Goal: Task Accomplishment & Management: Manage account settings

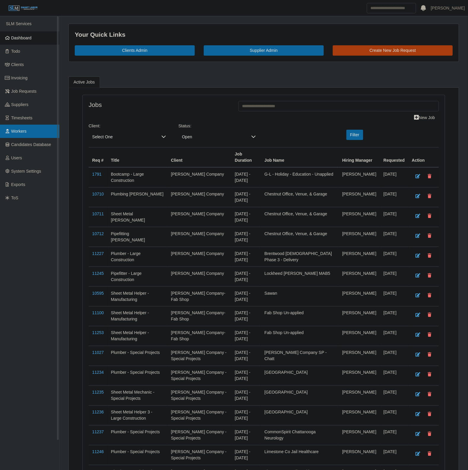
click at [17, 131] on span "Workers" at bounding box center [18, 131] width 15 height 5
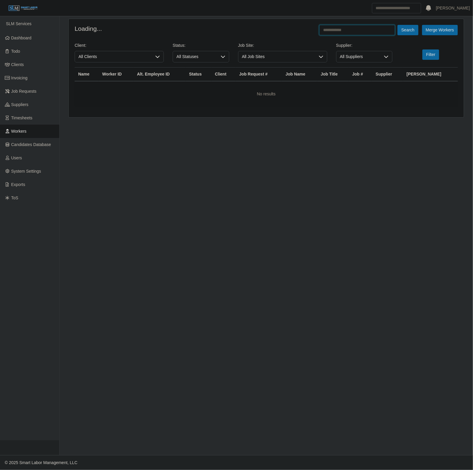
click at [352, 32] on input "text" at bounding box center [357, 30] width 76 height 10
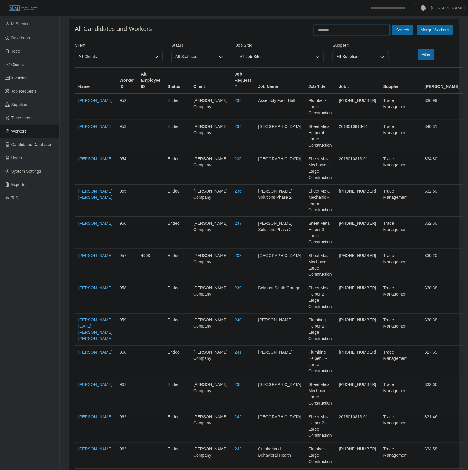
type input "*******"
click at [392, 25] on button "Search" at bounding box center [402, 30] width 21 height 10
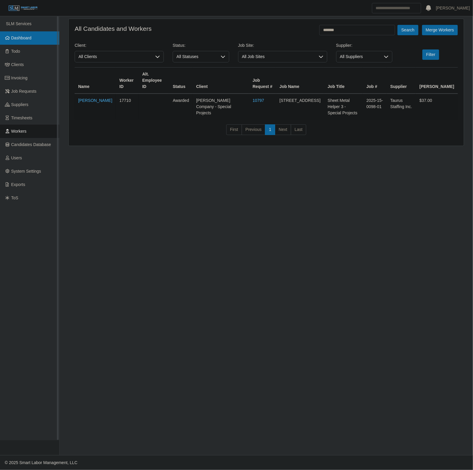
click at [27, 39] on span "Dashboard" at bounding box center [21, 38] width 20 height 5
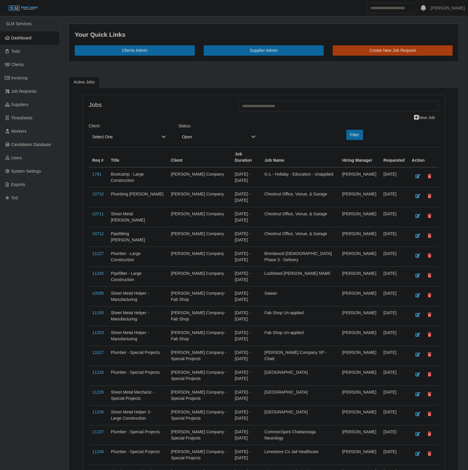
click at [110, 138] on span "Select One" at bounding box center [123, 137] width 69 height 11
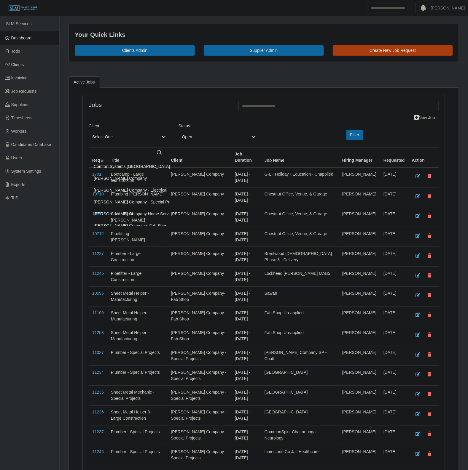
click at [118, 183] on li "[PERSON_NAME] Company" at bounding box center [155, 178] width 130 height 11
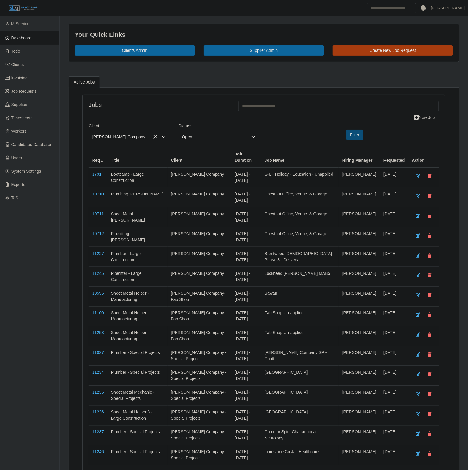
click at [353, 140] on button "Filter" at bounding box center [354, 135] width 17 height 10
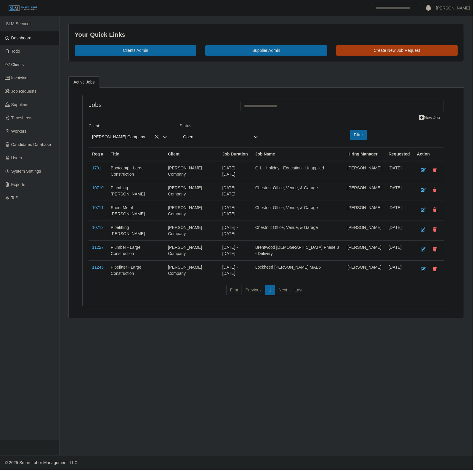
click at [211, 137] on span "Open" at bounding box center [215, 137] width 71 height 11
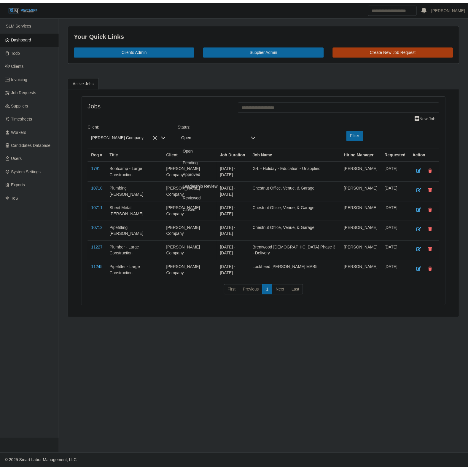
scroll to position [18, 0]
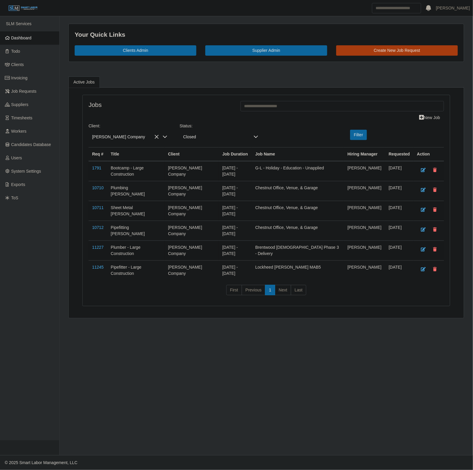
click at [195, 209] on li "Closed" at bounding box center [221, 203] width 80 height 11
click at [360, 139] on button "Filter" at bounding box center [358, 135] width 17 height 10
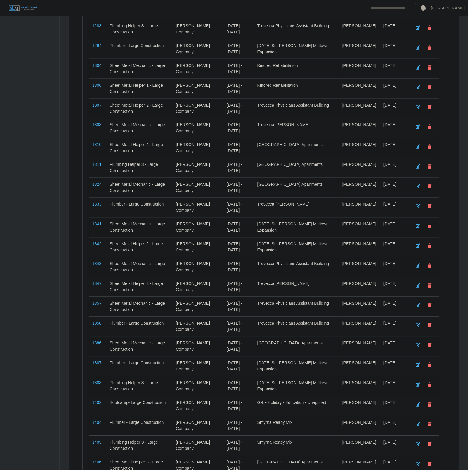
scroll to position [4732, 0]
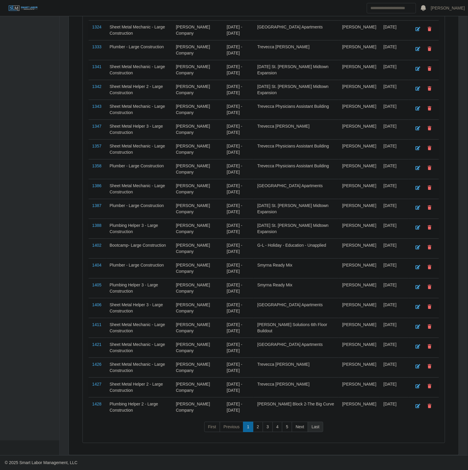
click at [318, 431] on link "Last" at bounding box center [315, 427] width 15 height 11
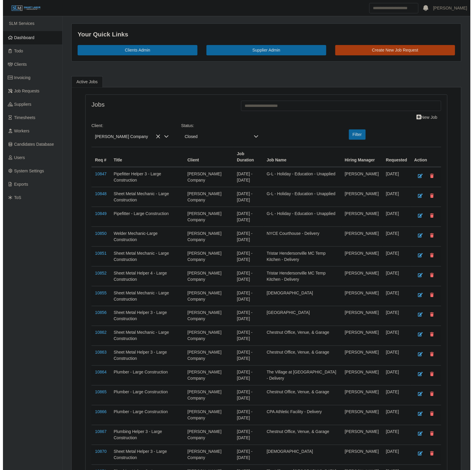
scroll to position [0, 0]
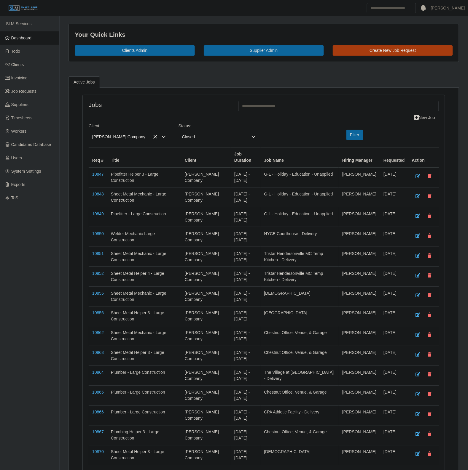
click at [134, 132] on div "[PERSON_NAME] Company" at bounding box center [129, 137] width 81 height 11
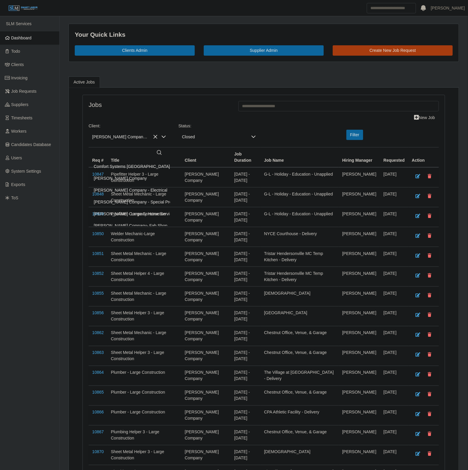
click at [135, 204] on span "[PERSON_NAME] Company - Special Projects" at bounding box center [137, 202] width 87 height 6
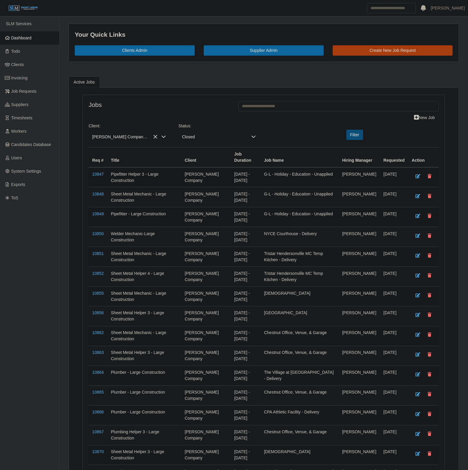
click at [353, 134] on button "Filter" at bounding box center [354, 135] width 17 height 10
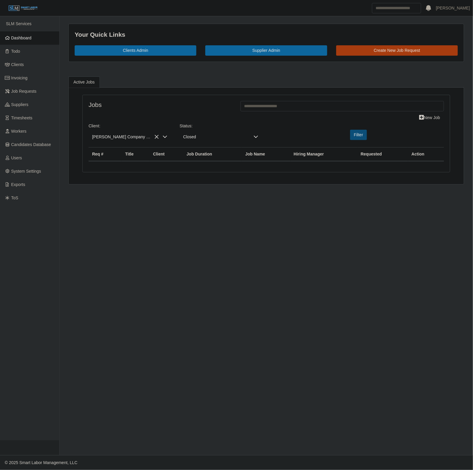
click at [361, 134] on button "Filter" at bounding box center [358, 135] width 17 height 10
click at [29, 45] on link "Todo" at bounding box center [29, 51] width 59 height 13
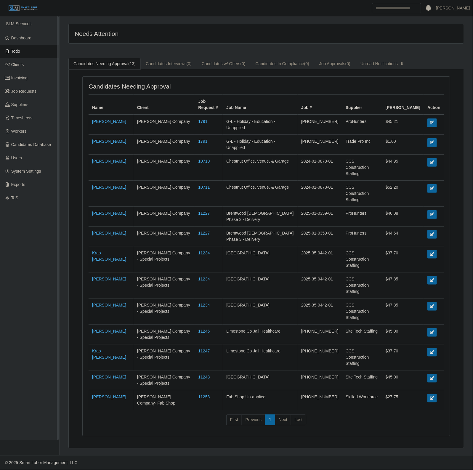
click at [20, 50] on span "Todo" at bounding box center [15, 51] width 9 height 5
click at [30, 36] on span "Dashboard" at bounding box center [21, 38] width 20 height 5
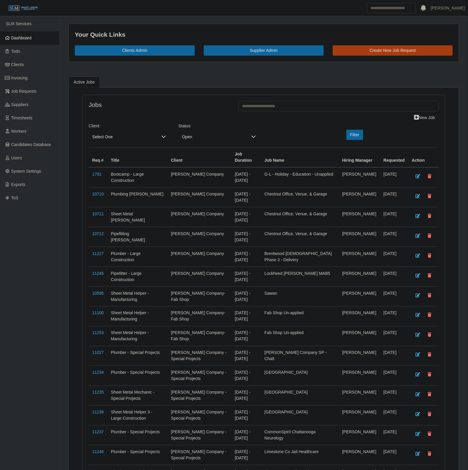
click at [111, 138] on span "Select One" at bounding box center [123, 137] width 69 height 11
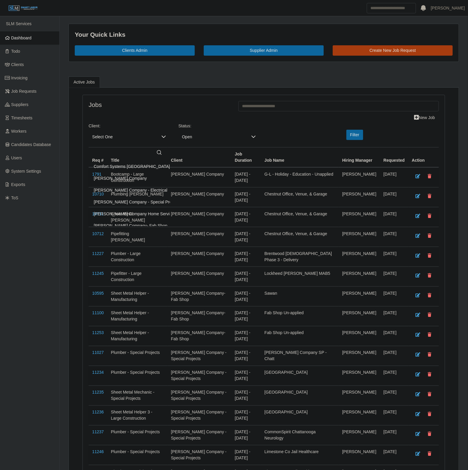
click at [137, 204] on span "Lee Company - Special Projects" at bounding box center [137, 202] width 87 height 6
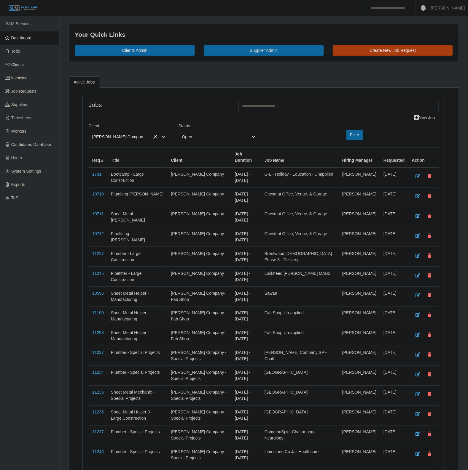
click at [228, 140] on span "Open" at bounding box center [212, 137] width 69 height 11
click at [199, 204] on li "Closed" at bounding box center [219, 203] width 79 height 11
click at [367, 130] on div "Client: Lee Company - Special Projects Status: Closed Filter" at bounding box center [263, 135] width 359 height 24
click at [364, 132] on div "Filter" at bounding box center [353, 135] width 60 height 10
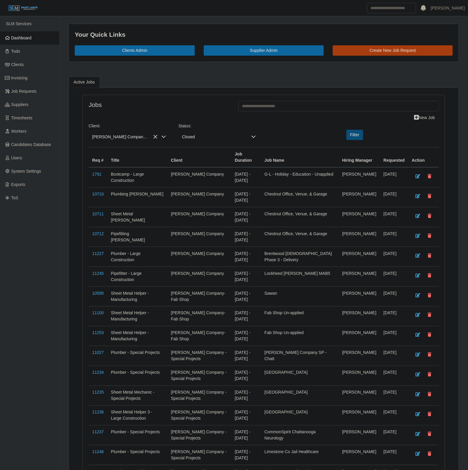
click at [360, 134] on button "Filter" at bounding box center [354, 135] width 17 height 10
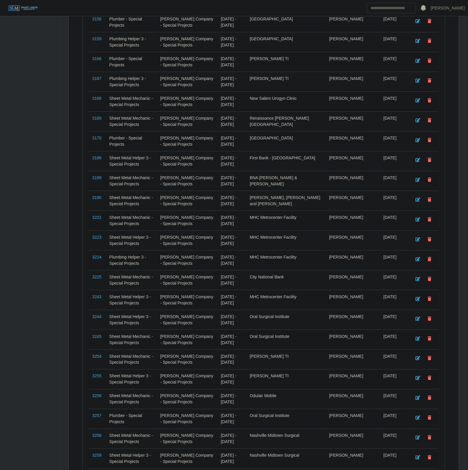
scroll to position [4732, 0]
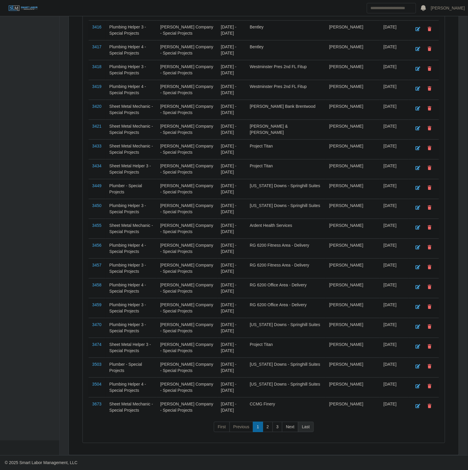
click at [296, 428] on link "Next" at bounding box center [290, 427] width 16 height 11
click at [310, 424] on link "Last" at bounding box center [305, 427] width 15 height 11
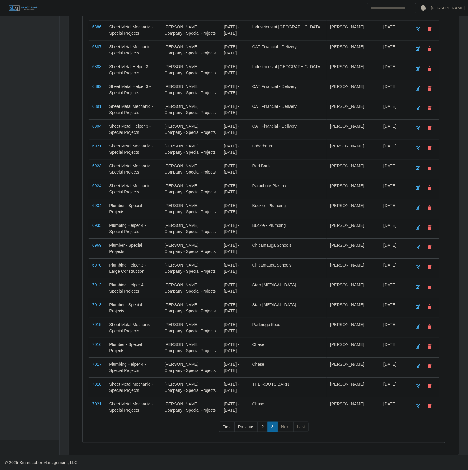
scroll to position [3232, 0]
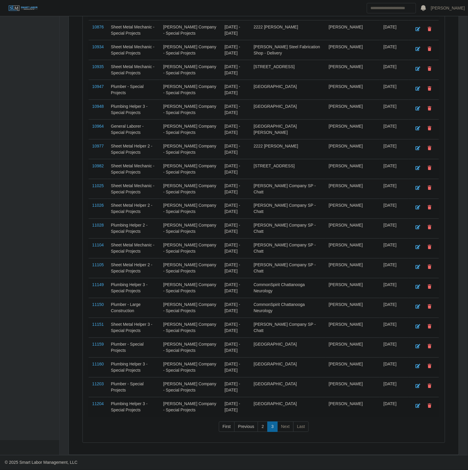
click at [301, 428] on li "Last" at bounding box center [300, 427] width 15 height 11
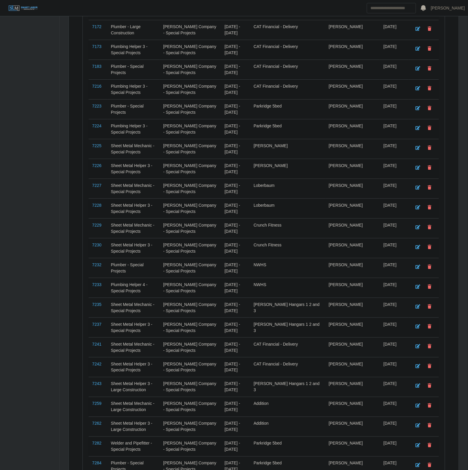
scroll to position [0, 0]
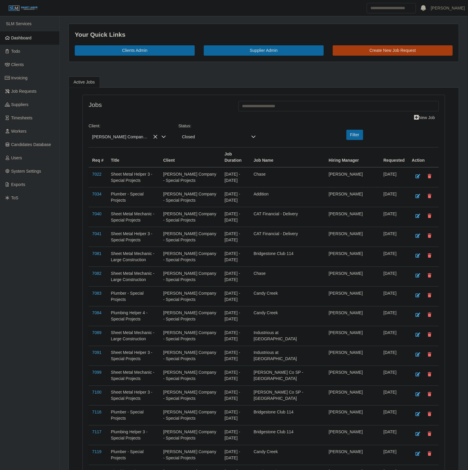
drag, startPoint x: 182, startPoint y: 134, endPoint x: 186, endPoint y: 136, distance: 4.7
click at [184, 134] on span "Closed" at bounding box center [212, 137] width 69 height 11
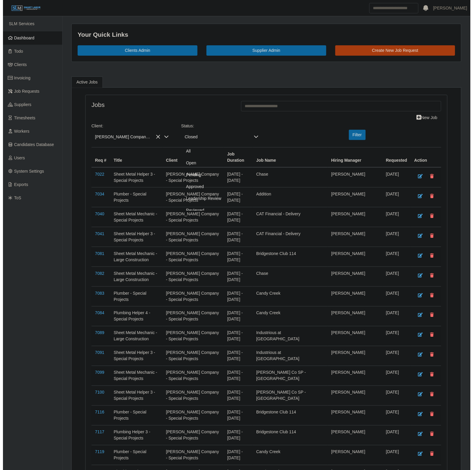
scroll to position [13, 0]
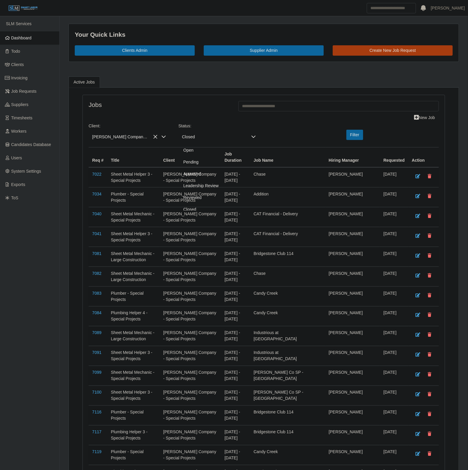
click at [216, 149] on li "Open" at bounding box center [219, 150] width 79 height 11
drag, startPoint x: 357, startPoint y: 134, endPoint x: 353, endPoint y: 136, distance: 4.2
click at [356, 134] on button "Filter" at bounding box center [354, 135] width 17 height 10
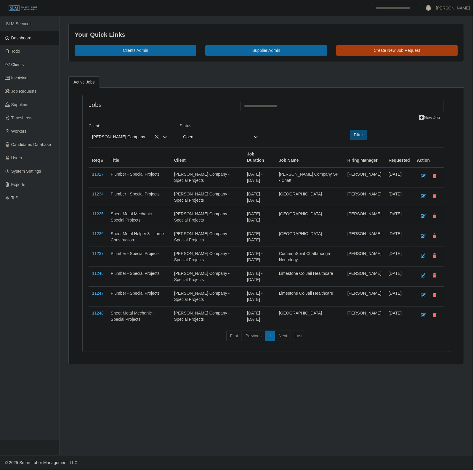
click at [355, 131] on button "Filter" at bounding box center [358, 135] width 17 height 10
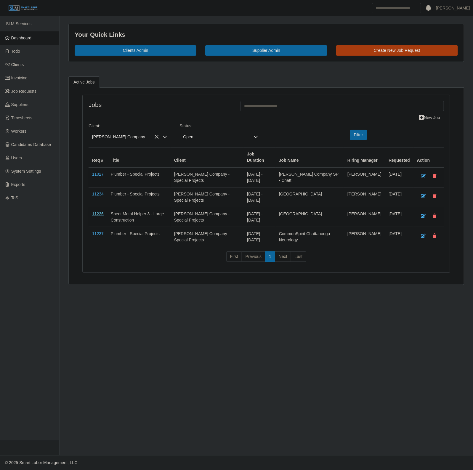
click at [101, 214] on link "11236" at bounding box center [98, 214] width 12 height 5
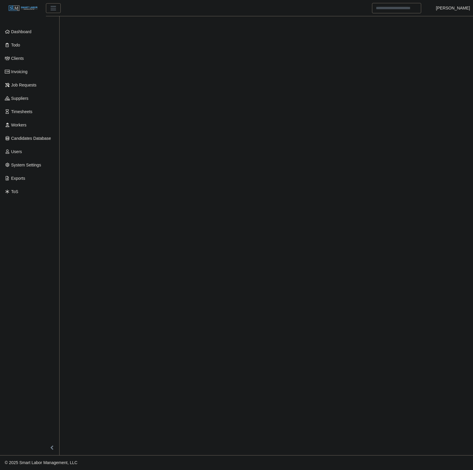
select select "****"
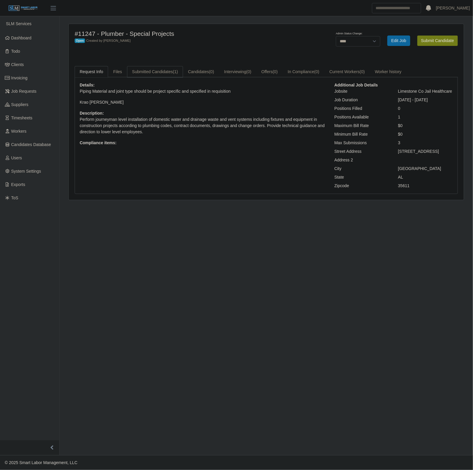
click link "Submitted Candidates (1)"
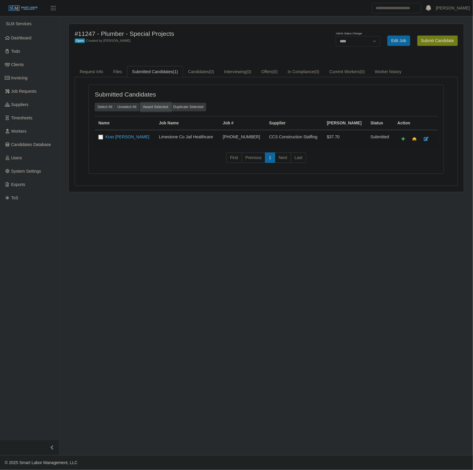
click button "Award Selected"
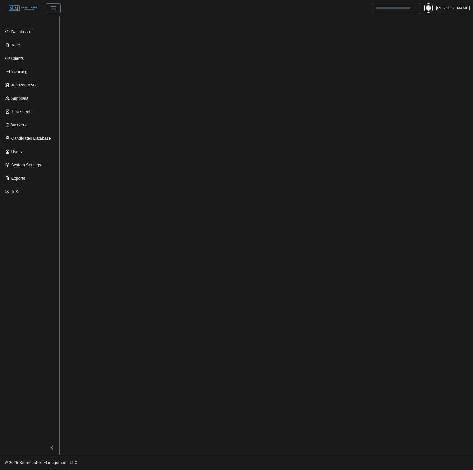
select select "****"
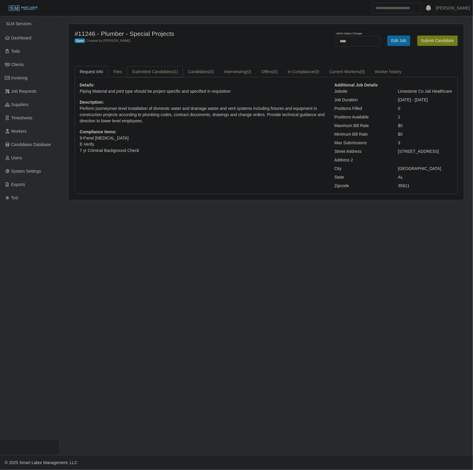
click at [164, 71] on link "Submitted Candidates (1)" at bounding box center [155, 72] width 56 height 12
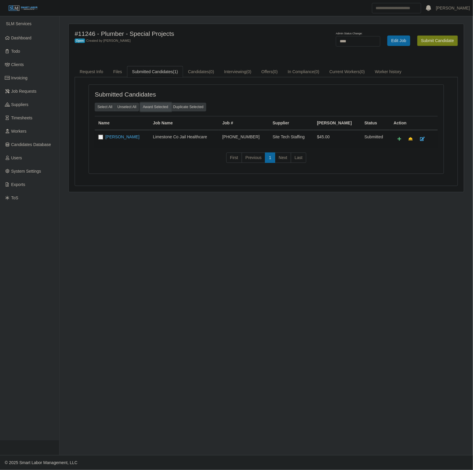
click at [162, 106] on button "Award Selected" at bounding box center [155, 107] width 31 height 8
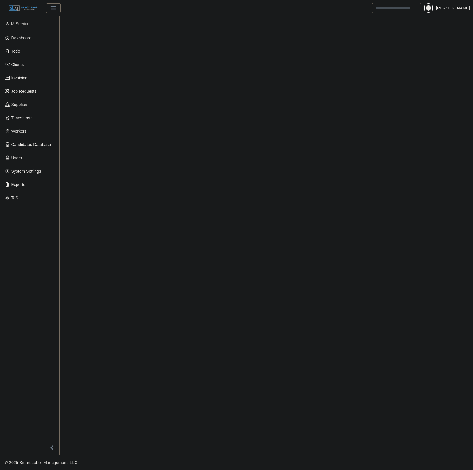
select select "****"
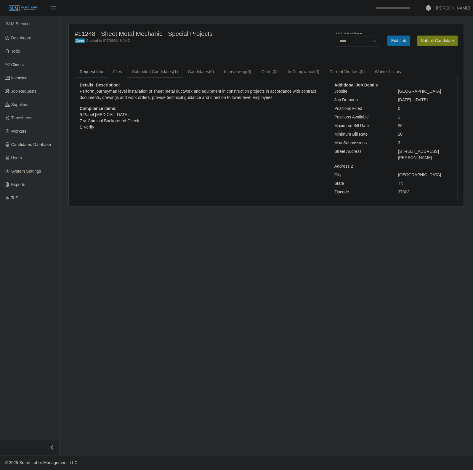
click at [160, 66] on link "Submitted Candidates (1)" at bounding box center [155, 72] width 56 height 12
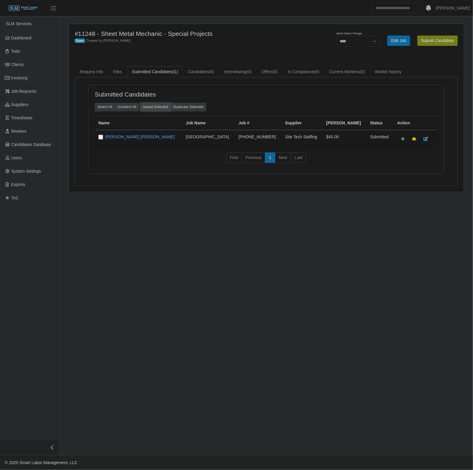
click at [148, 111] on button "Award Selected" at bounding box center [155, 107] width 31 height 8
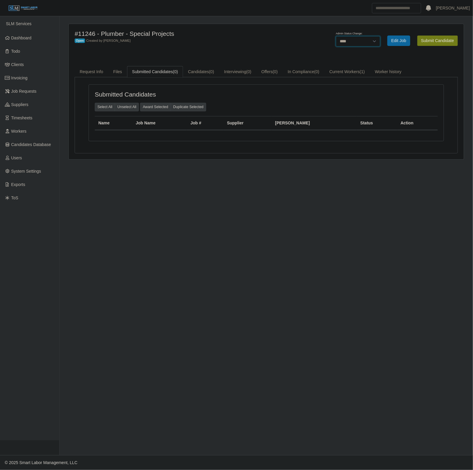
drag, startPoint x: 350, startPoint y: 36, endPoint x: 349, endPoint y: 46, distance: 10.1
click at [350, 36] on select "******* **** ******" at bounding box center [358, 41] width 44 height 10
select select "******"
click at [381, 36] on select "******* **** ******" at bounding box center [358, 41] width 44 height 10
click at [337, 35] on label "Admin Status Change:" at bounding box center [349, 34] width 27 height 4
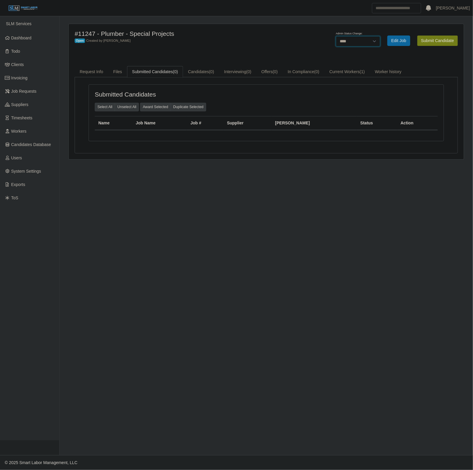
click at [337, 36] on select "******* **** ******" at bounding box center [358, 41] width 44 height 10
click at [338, 42] on select "******* **** ******" at bounding box center [358, 41] width 44 height 10
select select "******"
click at [381, 36] on select "******* **** ******" at bounding box center [358, 41] width 44 height 10
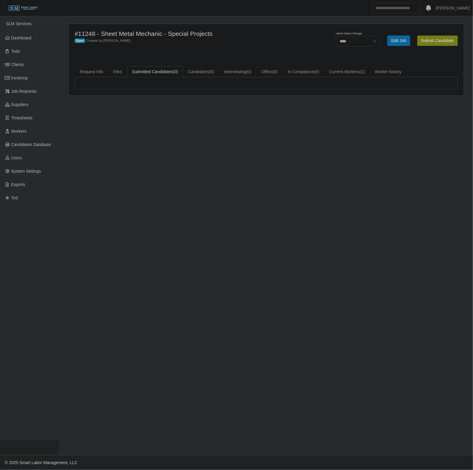
click at [357, 47] on div "Admin Status Change: ******* **** ****** Edit Job Submit Candidate" at bounding box center [381, 40] width 164 height 21
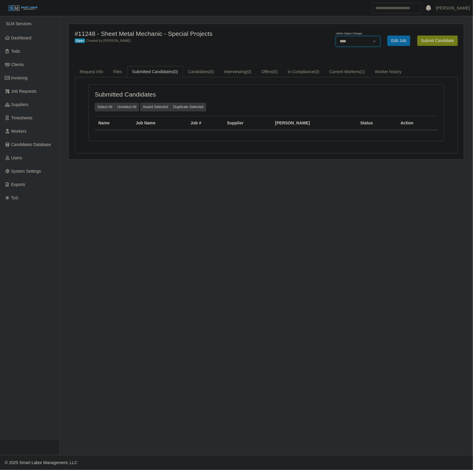
drag, startPoint x: 359, startPoint y: 39, endPoint x: 356, endPoint y: 46, distance: 7.9
click at [359, 39] on select "******* **** ******" at bounding box center [358, 41] width 44 height 10
select select "******"
click at [381, 36] on select "******* **** ******" at bounding box center [358, 41] width 44 height 10
click at [290, 56] on div "#11248 - Sheet Metal Mechanic - Special Projects Closed Created by Robert Deck …" at bounding box center [266, 91] width 395 height 135
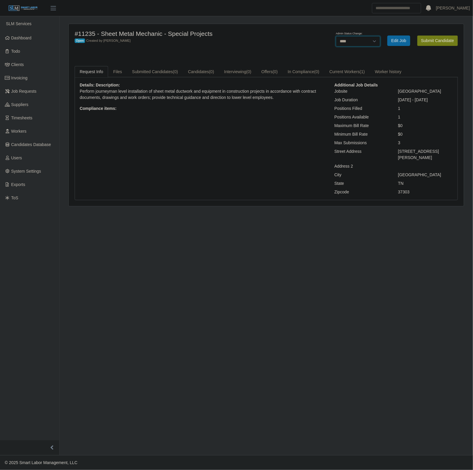
drag, startPoint x: 366, startPoint y: 44, endPoint x: 362, endPoint y: 46, distance: 4.5
click at [364, 44] on select "******* **** ******" at bounding box center [358, 41] width 44 height 10
select select "******"
click at [381, 36] on select "******* **** ******" at bounding box center [358, 41] width 44 height 10
drag, startPoint x: 293, startPoint y: 49, endPoint x: 249, endPoint y: 25, distance: 49.7
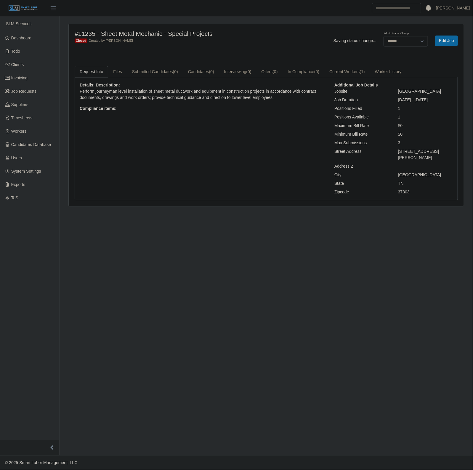
click at [292, 49] on div "#11235 - Sheet Metal Mechanic - Special Projects Closed Created by [PERSON_NAME]" at bounding box center [184, 40] width 229 height 21
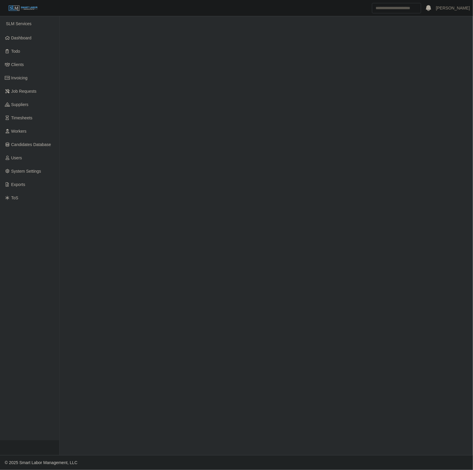
select select "****"
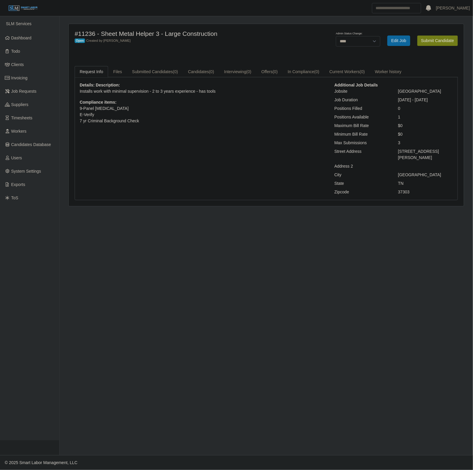
click at [218, 146] on div "Details: Description: Installs work with minimal supervision - 2 to 3 years exp…" at bounding box center [202, 138] width 255 height 113
click at [25, 32] on link "Dashboard" at bounding box center [29, 37] width 59 height 13
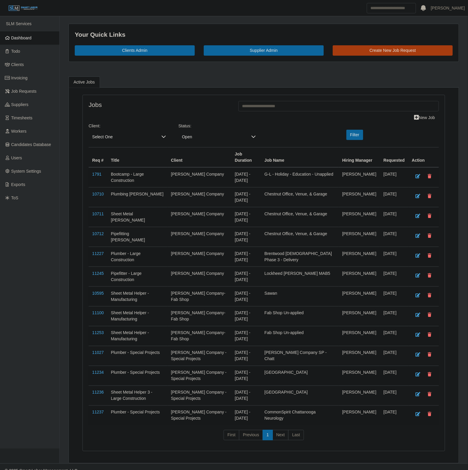
click at [137, 140] on span "Select One" at bounding box center [123, 137] width 69 height 11
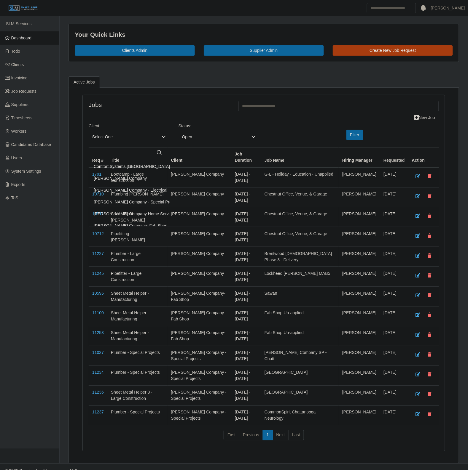
click at [143, 206] on li "[PERSON_NAME] Company - Special Projects" at bounding box center [155, 201] width 130 height 11
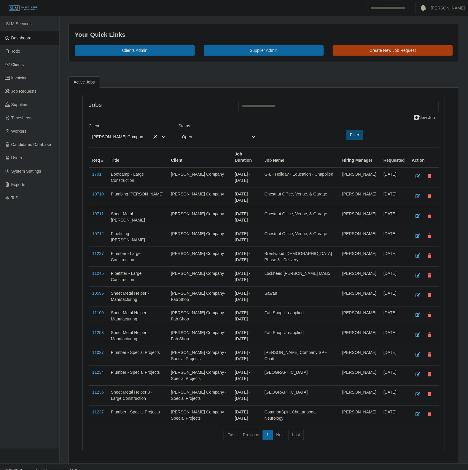
click at [349, 140] on button "Filter" at bounding box center [354, 135] width 17 height 10
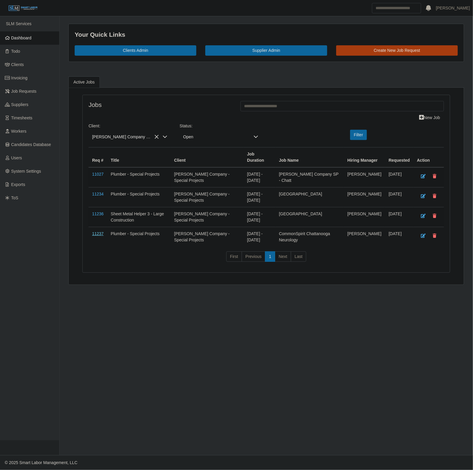
click at [96, 233] on link "11237" at bounding box center [98, 233] width 12 height 5
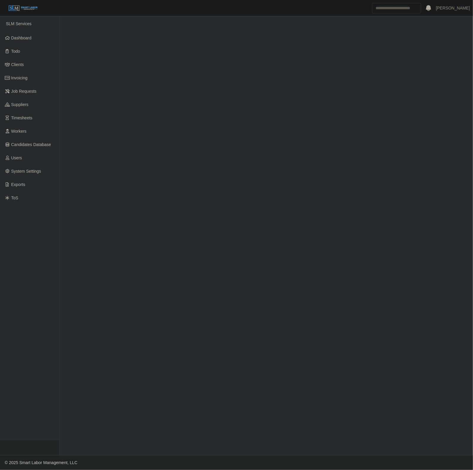
select select "****"
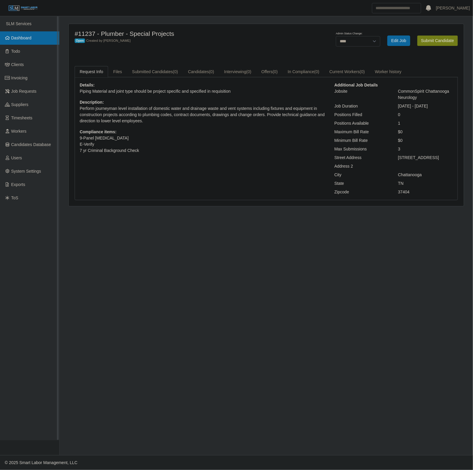
click at [28, 40] on span "Dashboard" at bounding box center [21, 38] width 20 height 5
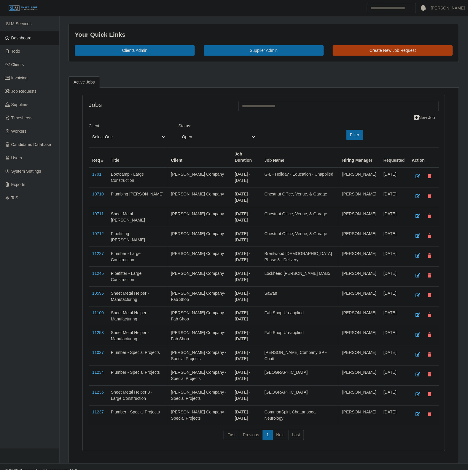
click at [114, 138] on span "Select One" at bounding box center [123, 137] width 69 height 11
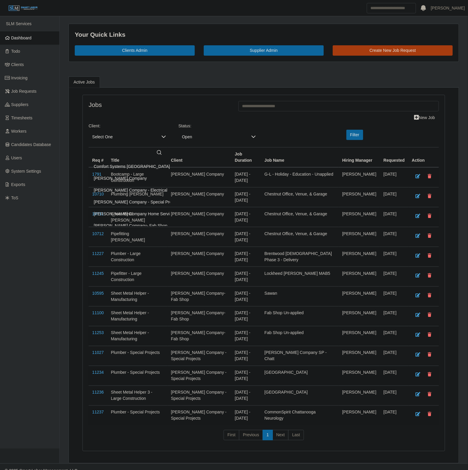
click at [135, 205] on span "[PERSON_NAME] Company - Special Projects" at bounding box center [137, 202] width 87 height 6
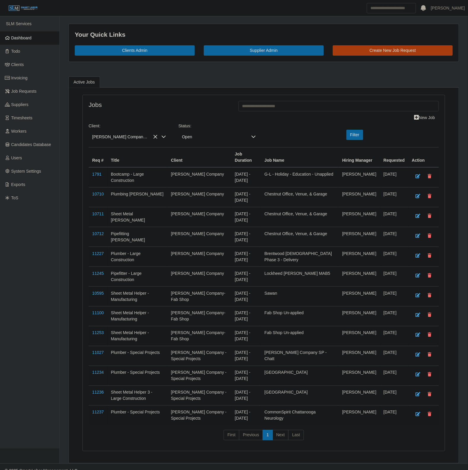
click at [368, 135] on div "Filter" at bounding box center [353, 135] width 60 height 10
click at [356, 137] on button "Filter" at bounding box center [354, 135] width 17 height 10
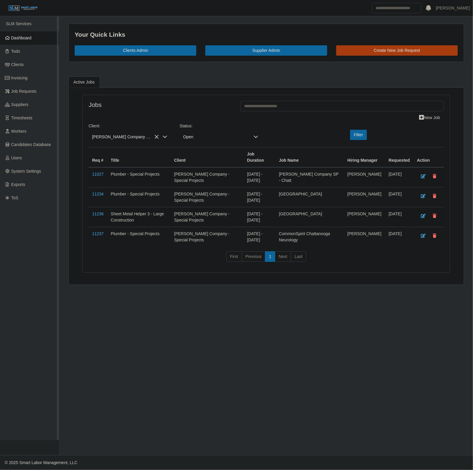
click at [24, 36] on span "Dashboard" at bounding box center [21, 38] width 20 height 5
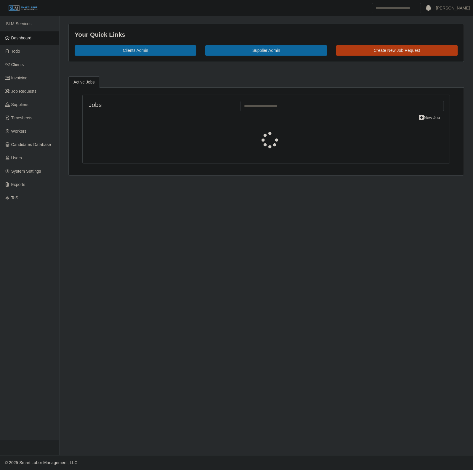
click at [413, 53] on link "Create New Job Request" at bounding box center [397, 50] width 122 height 10
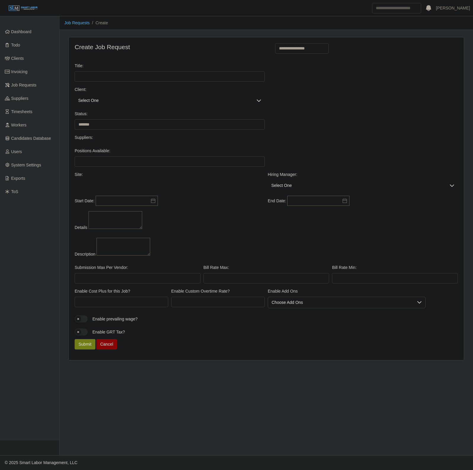
select select
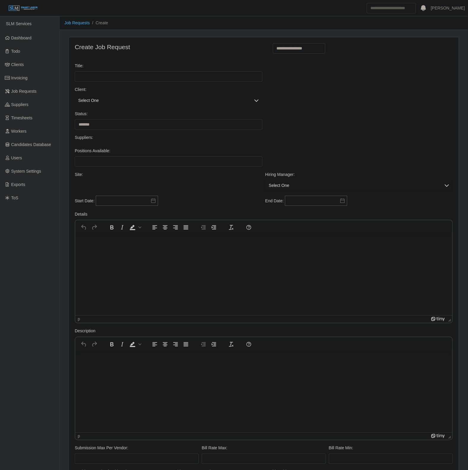
click at [113, 102] on span "Select One" at bounding box center [163, 100] width 176 height 11
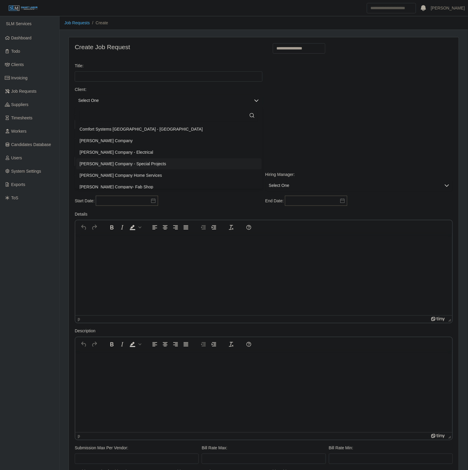
drag, startPoint x: 126, startPoint y: 163, endPoint x: 278, endPoint y: 85, distance: 170.7
click at [127, 163] on span "[PERSON_NAME] Company - Special Projects" at bounding box center [123, 164] width 87 height 6
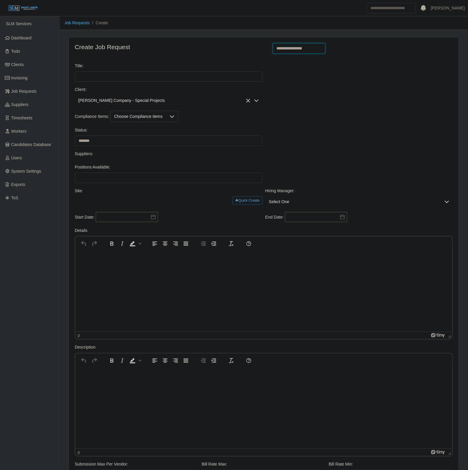
click at [300, 46] on select "**********" at bounding box center [299, 48] width 53 height 10
select select "**********"
click at [273, 43] on select "**********" at bounding box center [299, 48] width 53 height 10
type input "**********"
type input "*"
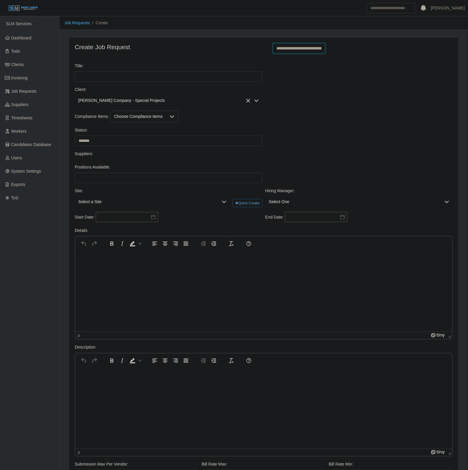
type input "*"
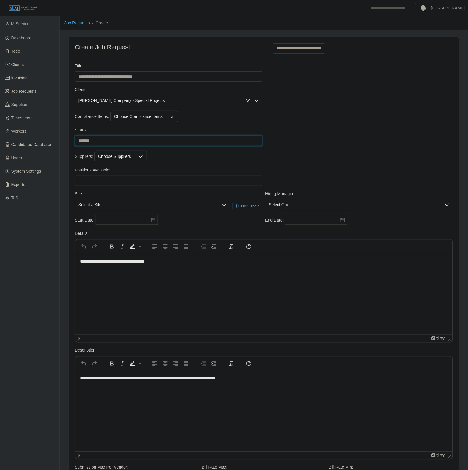
drag, startPoint x: 132, startPoint y: 144, endPoint x: 128, endPoint y: 144, distance: 4.2
click at [129, 144] on select "******* ****" at bounding box center [169, 141] width 188 height 10
select select "****"
click at [75, 137] on select "******* ****" at bounding box center [169, 141] width 188 height 10
click at [96, 176] on div "Positions Available: Please provide a valid position available number." at bounding box center [168, 176] width 191 height 19
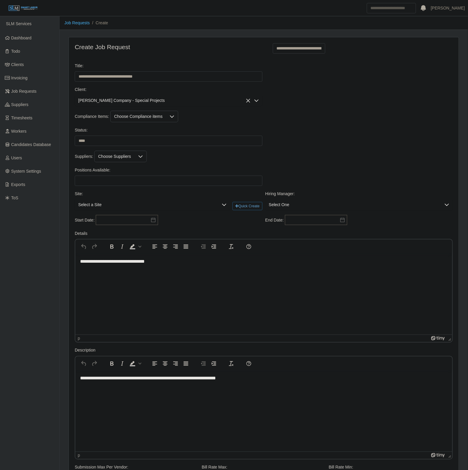
click at [97, 177] on div "Positions Available: Please provide a valid position available number." at bounding box center [168, 176] width 191 height 19
click at [97, 178] on input "Positions Available:" at bounding box center [169, 181] width 188 height 10
type input "*"
drag, startPoint x: 277, startPoint y: 140, endPoint x: 167, endPoint y: 202, distance: 126.6
click at [275, 142] on div "Status: ******* ****" at bounding box center [263, 139] width 381 height 24
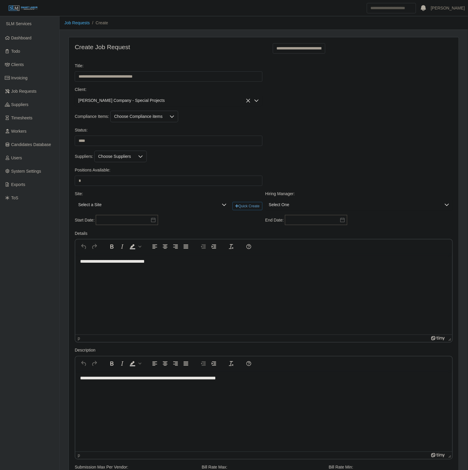
click at [117, 207] on span "Select a Site" at bounding box center [146, 204] width 143 height 11
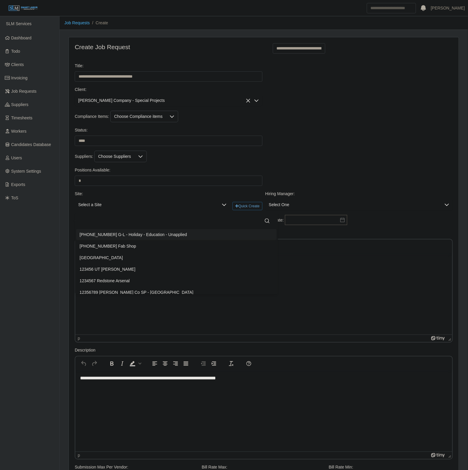
click at [110, 221] on input "text" at bounding box center [177, 221] width 194 height 12
type input "*****"
drag, startPoint x: 164, startPoint y: 246, endPoint x: 168, endPoint y: 245, distance: 3.7
click at [162, 245] on span "2024-14-0787 Starr Regional Memorial Hospital" at bounding box center [121, 246] width 82 height 6
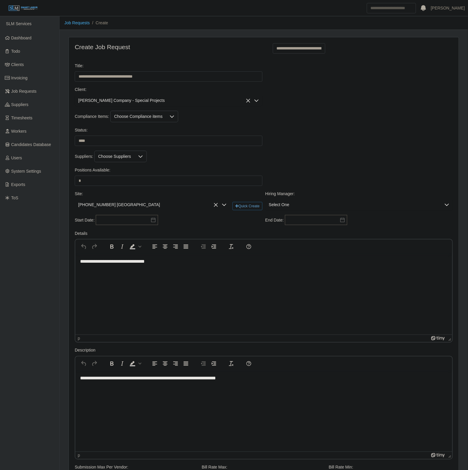
click at [284, 203] on span "Select One" at bounding box center [353, 204] width 176 height 11
click at [301, 224] on input "text" at bounding box center [359, 221] width 178 height 12
type input "******"
click at [300, 230] on li "Robert Deck" at bounding box center [358, 234] width 185 height 11
click at [131, 224] on input "text" at bounding box center [127, 220] width 62 height 10
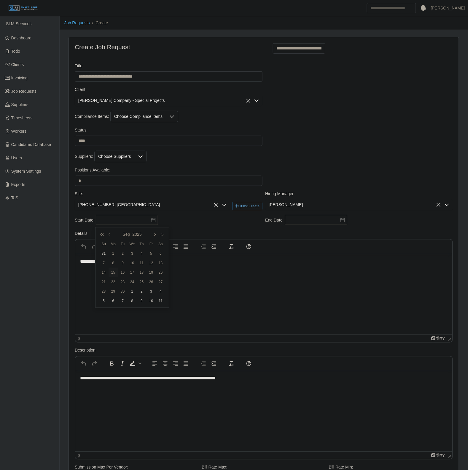
click at [113, 269] on td "15" at bounding box center [112, 272] width 9 height 9
type input "**********"
click at [306, 224] on input "text" at bounding box center [316, 220] width 62 height 10
click at [340, 230] on button "button" at bounding box center [338, 234] width 8 height 10
click at [302, 270] on div "15" at bounding box center [299, 272] width 9 height 5
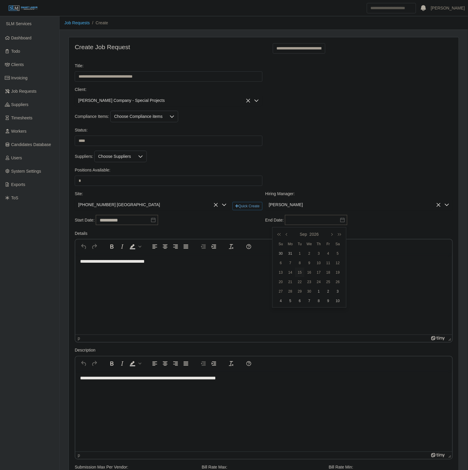
type input "**********"
click at [186, 225] on div "**********" at bounding box center [168, 220] width 191 height 11
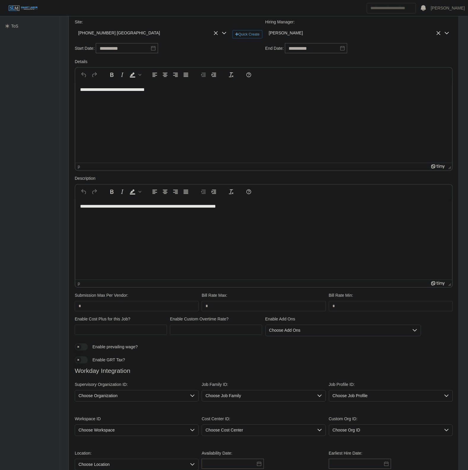
scroll to position [228, 0]
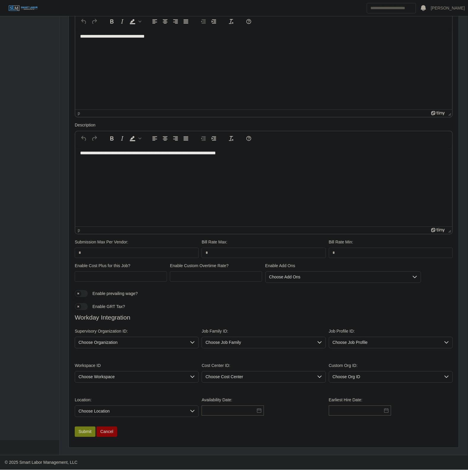
click at [110, 340] on span "Choose Organization" at bounding box center [130, 343] width 111 height 11
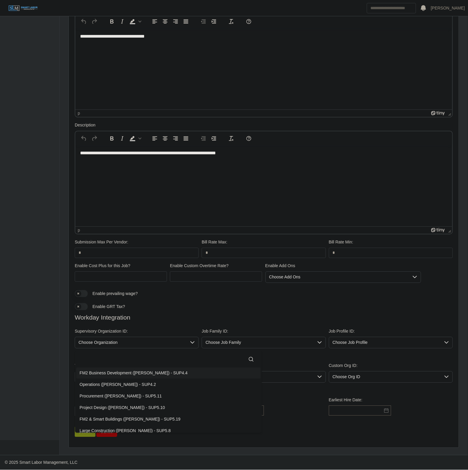
click at [101, 358] on input "text" at bounding box center [169, 360] width 178 height 12
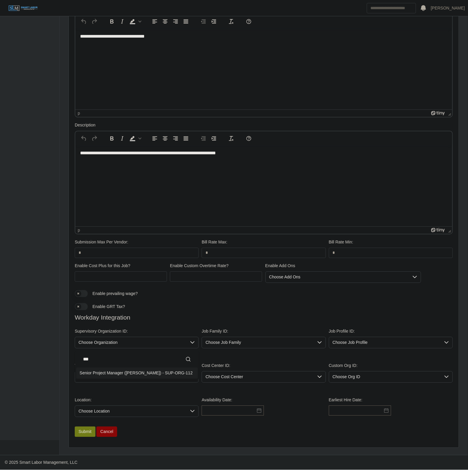
type input "***"
click at [135, 372] on div "Senior Project Manager (Robert Deck) - SUP-ORG-112" at bounding box center [136, 373] width 113 height 6
click at [217, 343] on span "Choose Job Family" at bounding box center [257, 343] width 111 height 11
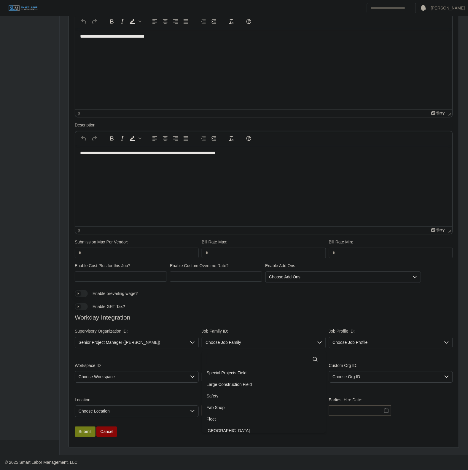
click at [252, 356] on input "text" at bounding box center [264, 360] width 114 height 12
drag, startPoint x: 249, startPoint y: 368, endPoint x: 418, endPoint y: 335, distance: 172.2
click at [251, 368] on li "Special Projects Field" at bounding box center [264, 373] width 122 height 11
drag, startPoint x: 396, startPoint y: 343, endPoint x: 387, endPoint y: 349, distance: 11.0
click at [396, 343] on span "Choose Job Profile" at bounding box center [384, 343] width 111 height 11
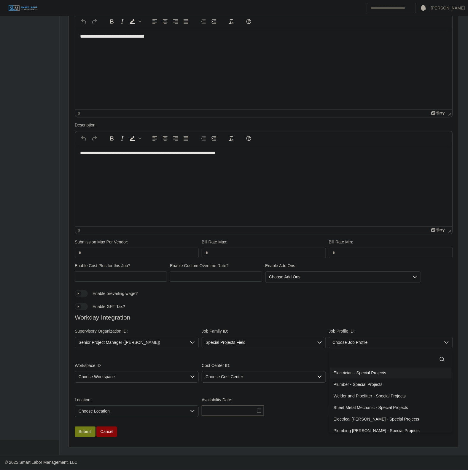
click at [366, 359] on input "text" at bounding box center [390, 360] width 114 height 12
type input "*"
drag, startPoint x: 351, startPoint y: 384, endPoint x: 226, endPoint y: 382, distance: 124.8
click at [350, 384] on span "Plumbing Helper 3 - Special Projects" at bounding box center [367, 385] width 68 height 6
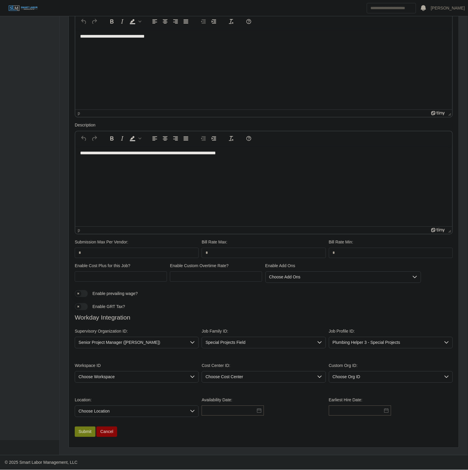
click at [131, 381] on span "Choose Workspace" at bounding box center [130, 377] width 111 height 11
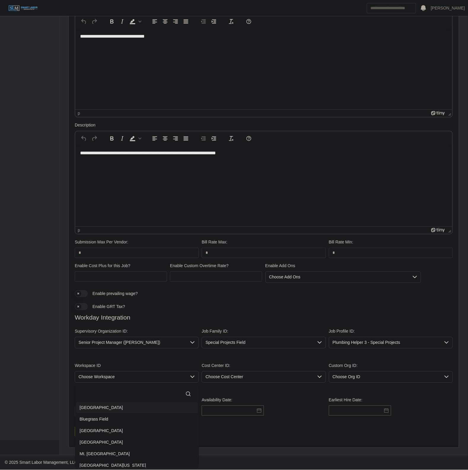
click at [123, 393] on input "text" at bounding box center [137, 395] width 114 height 12
type input "****"
click at [110, 410] on li "Chattanooga Field" at bounding box center [137, 408] width 122 height 11
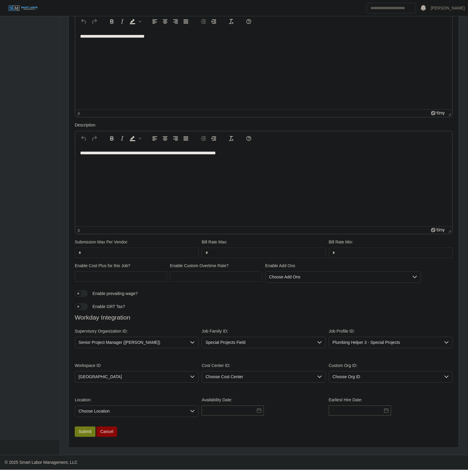
click at [214, 383] on div "Workspace ID Chattanooga Field Cost Center ID: Choose Cost Center Custom Org ID…" at bounding box center [263, 375] width 381 height 34
click at [223, 381] on span "Choose Cost Center" at bounding box center [257, 377] width 111 height 11
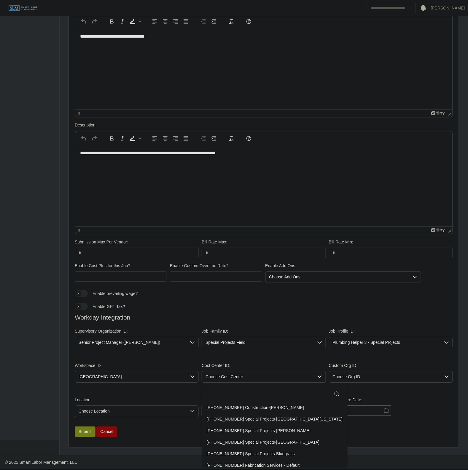
click at [222, 394] on input "text" at bounding box center [275, 395] width 136 height 12
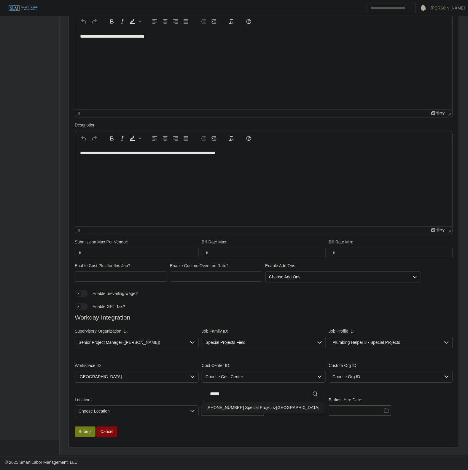
type input "*****"
click at [250, 407] on span "01-30-14-00 Special Projects-Chattanooga" at bounding box center [263, 408] width 113 height 6
click at [96, 416] on span "Choose Location" at bounding box center [130, 411] width 111 height 11
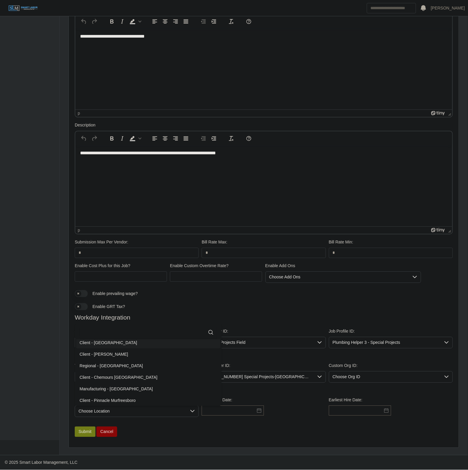
scroll to position [1, 0]
click at [125, 334] on input "text" at bounding box center [148, 333] width 137 height 12
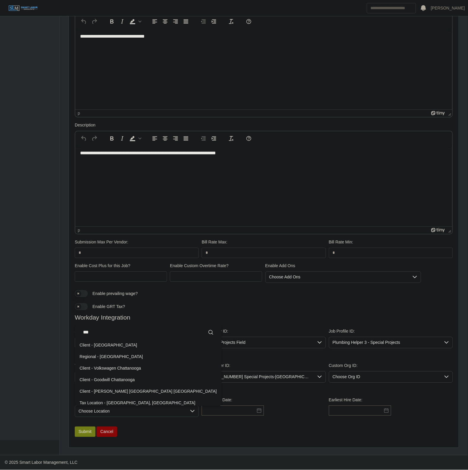
scroll to position [0, 0]
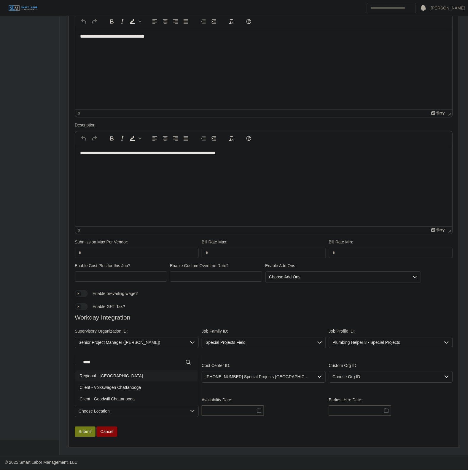
type input "****"
click at [137, 371] on li "Regional - Chattanooga" at bounding box center [137, 376] width 122 height 11
click at [227, 411] on input "text" at bounding box center [233, 411] width 62 height 10
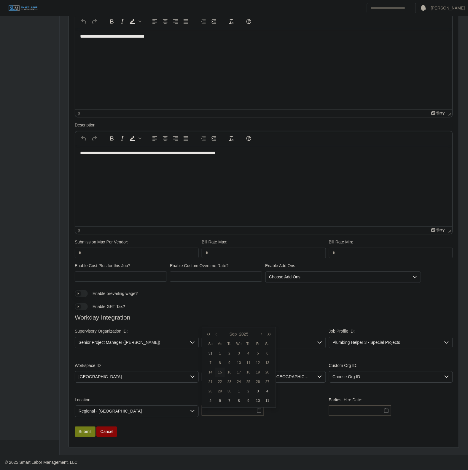
click at [217, 370] on div "15" at bounding box center [219, 372] width 9 height 5
type input "**********"
drag, startPoint x: 350, startPoint y: 402, endPoint x: 350, endPoint y: 405, distance: 3.6
click at [350, 403] on div "Earliest Hire Date:" at bounding box center [390, 407] width 127 height 20
drag, startPoint x: 352, startPoint y: 410, endPoint x: 347, endPoint y: 406, distance: 6.0
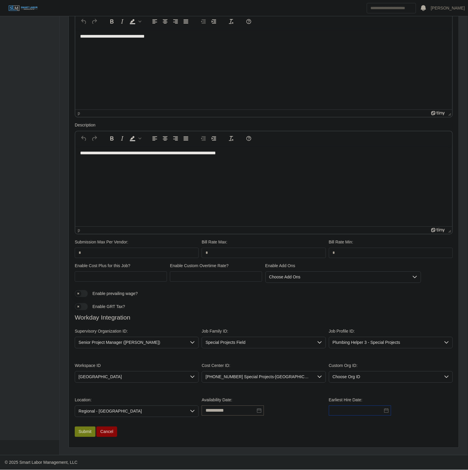
click at [352, 410] on input "text" at bounding box center [360, 411] width 62 height 10
click at [324, 373] on td "14" at bounding box center [325, 372] width 9 height 9
type input "**********"
click at [236, 411] on input "**********" at bounding box center [233, 411] width 62 height 10
click at [209, 371] on div "14" at bounding box center [210, 372] width 9 height 5
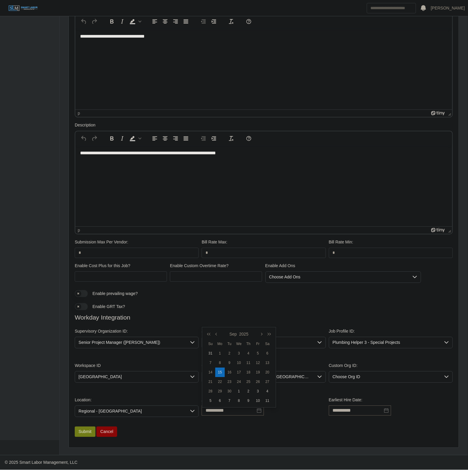
type input "**********"
click at [184, 418] on div "**********" at bounding box center [263, 410] width 381 height 34
click at [81, 432] on button "Submit" at bounding box center [85, 432] width 21 height 10
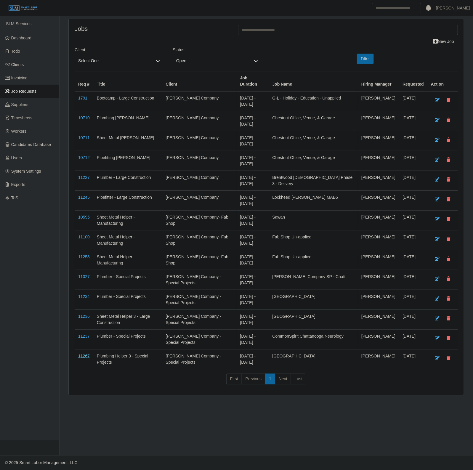
click at [87, 357] on link "11267" at bounding box center [84, 356] width 12 height 5
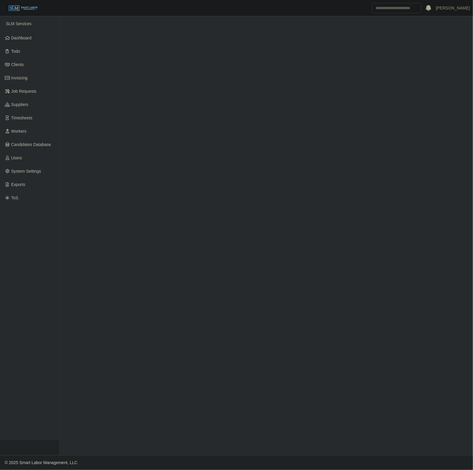
select select "****"
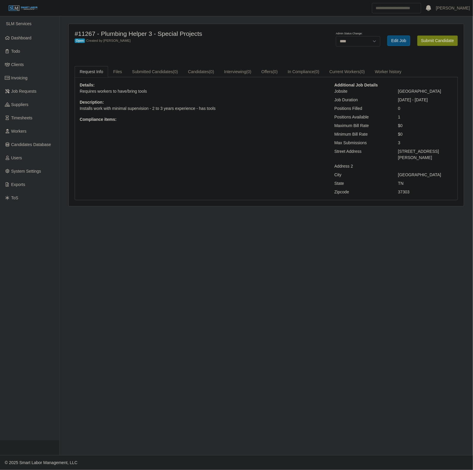
click at [399, 40] on link "Edit Job" at bounding box center [399, 41] width 23 height 10
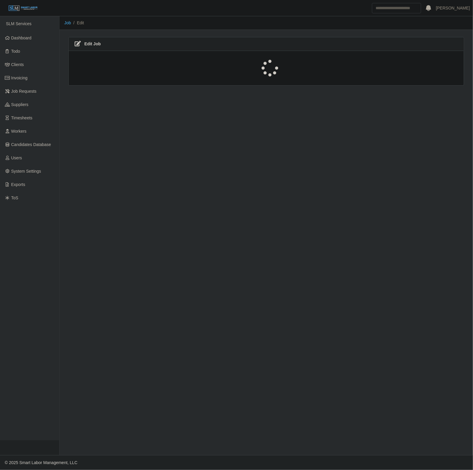
select select "****"
select select "***"
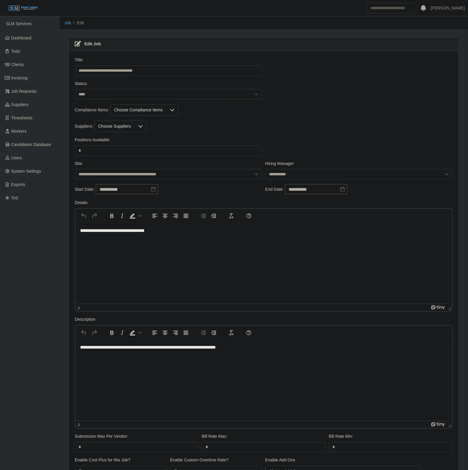
click at [116, 134] on div "Suppliers: Choose Suppliers" at bounding box center [263, 129] width 381 height 16
click at [143, 111] on div "Choose Compliance Items" at bounding box center [139, 110] width 56 height 11
click at [153, 146] on span "9-Panel [MEDICAL_DATA]" at bounding box center [147, 144] width 49 height 6
click at [162, 135] on span "7 yr Criminal Background Check" at bounding box center [153, 133] width 60 height 6
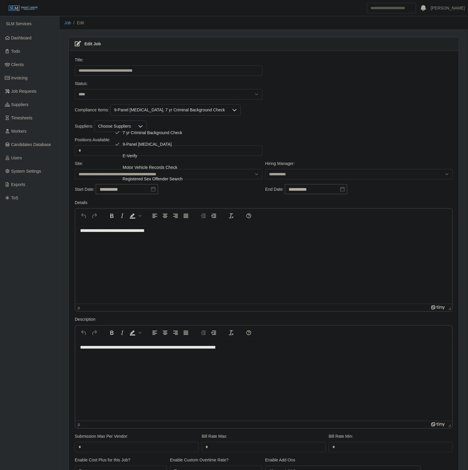
click at [140, 150] on ul "7 yr Criminal Background Check 9-Panel [MEDICAL_DATA] E-Verify Motor Vehicle Re…" at bounding box center [149, 156] width 78 height 60
click at [149, 156] on li "E-Verify" at bounding box center [148, 156] width 75 height 11
click at [301, 116] on div "Compliance Items: 9-Panel [MEDICAL_DATA], 7 yr Criminal Background Check, E-Ver…" at bounding box center [263, 112] width 381 height 16
click at [130, 128] on div "Choose Suppliers" at bounding box center [115, 126] width 40 height 11
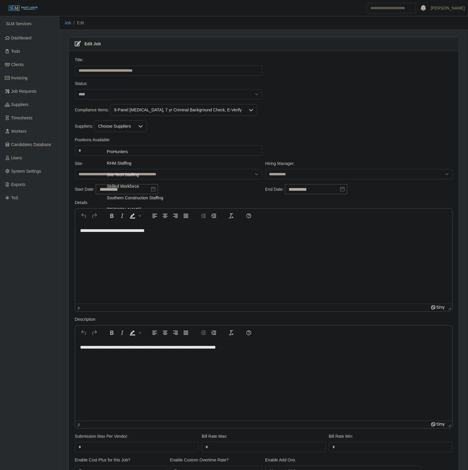
click at [148, 175] on li "Site Tech Staffing" at bounding box center [155, 175] width 121 height 11
drag, startPoint x: 334, startPoint y: 114, endPoint x: 325, endPoint y: 116, distance: 9.7
click at [331, 114] on div "Compliance Items: 9-Panel Drug Screen, 7 yr Criminal Background Check, E-Verify" at bounding box center [263, 110] width 381 height 12
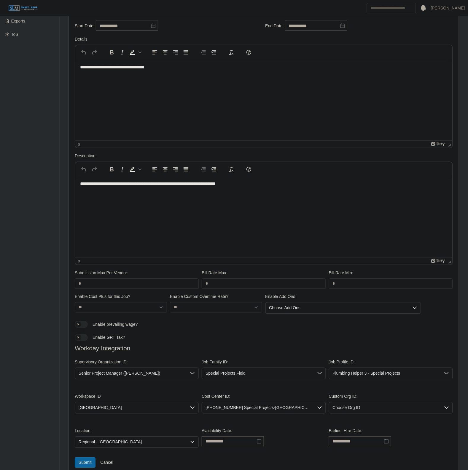
scroll to position [196, 0]
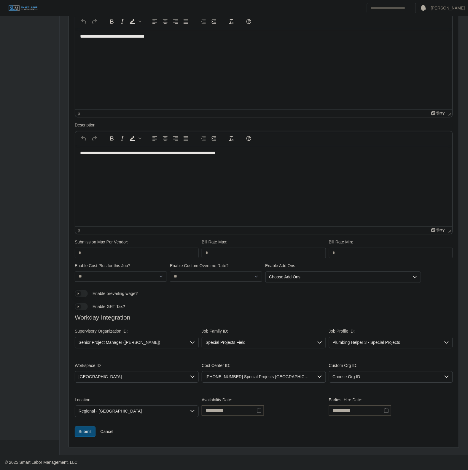
click at [84, 431] on button "Submit" at bounding box center [85, 432] width 21 height 10
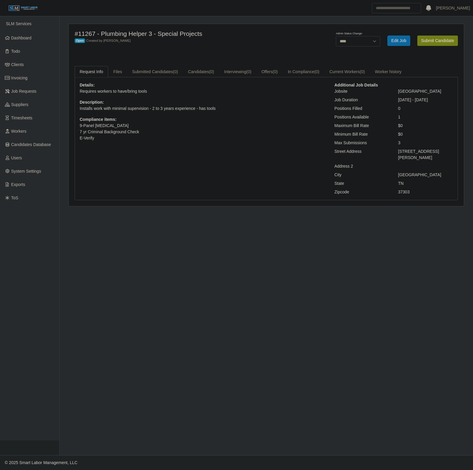
select select "****"
click at [27, 36] on span "Dashboard" at bounding box center [21, 38] width 20 height 5
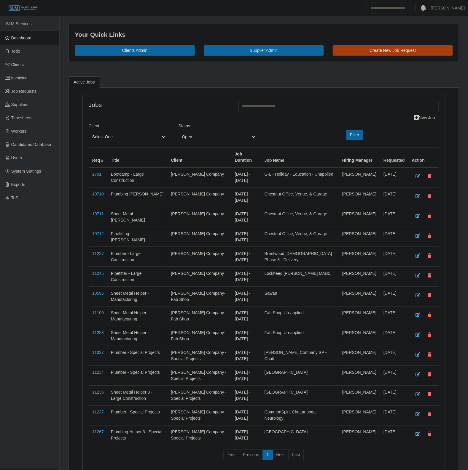
click at [110, 136] on span "Select One" at bounding box center [123, 137] width 69 height 11
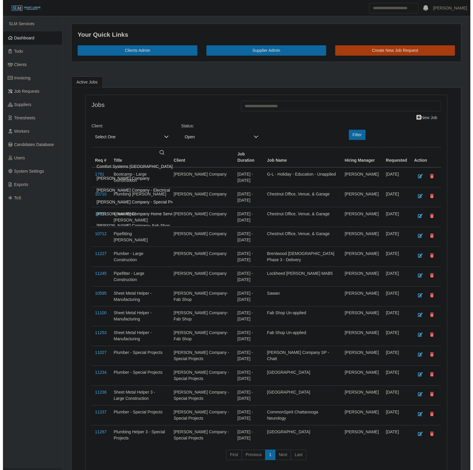
scroll to position [5, 0]
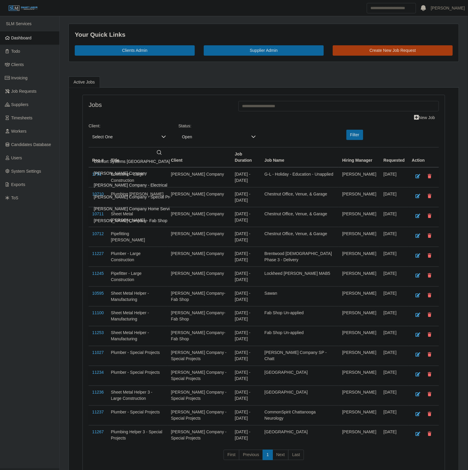
click at [135, 220] on span "[PERSON_NAME] Company- Fab Shop" at bounding box center [130, 221] width 73 height 6
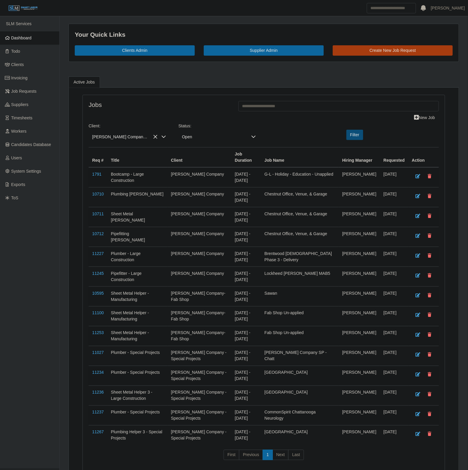
click at [361, 136] on button "Filter" at bounding box center [354, 135] width 17 height 10
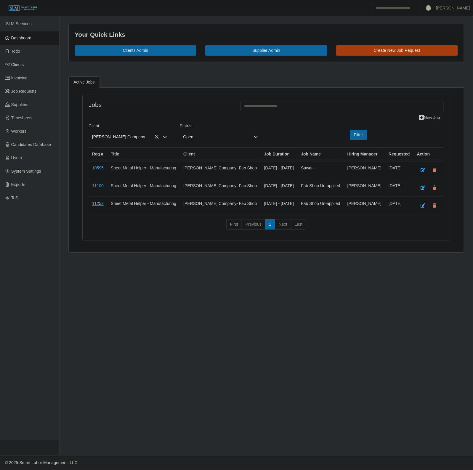
click at [101, 206] on link "11253" at bounding box center [98, 203] width 12 height 5
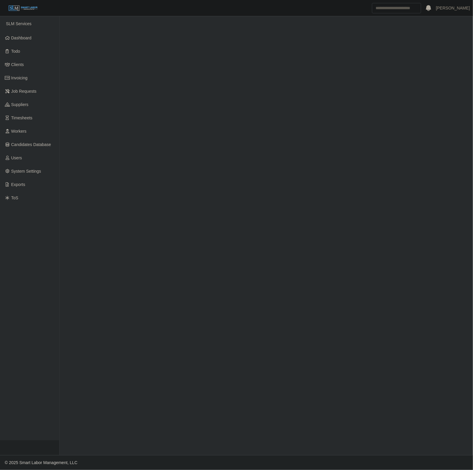
select select "****"
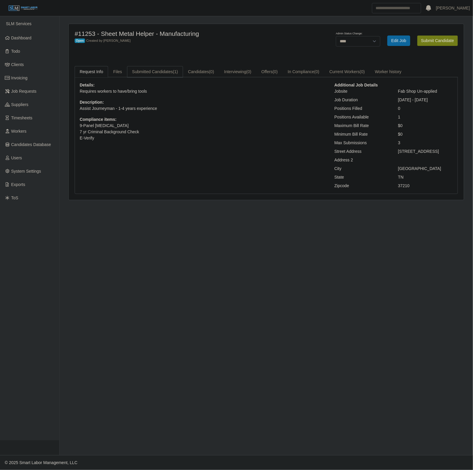
click at [152, 75] on link "Submitted Candidates (1)" at bounding box center [155, 72] width 56 height 12
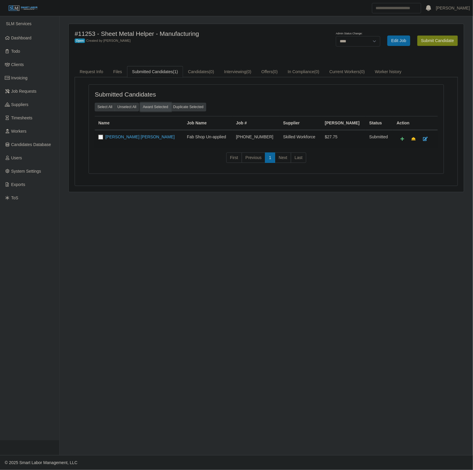
drag, startPoint x: 146, startPoint y: 111, endPoint x: 267, endPoint y: 35, distance: 142.8
click at [147, 111] on button "Award Selected" at bounding box center [155, 107] width 31 height 8
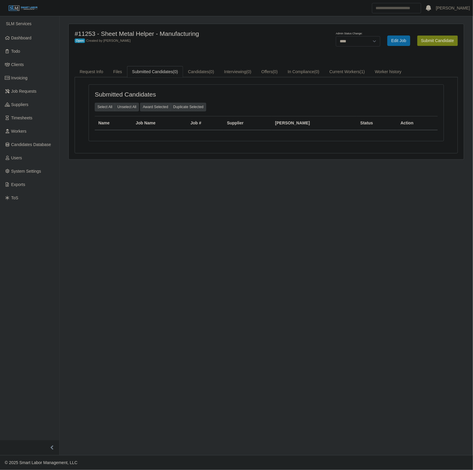
drag, startPoint x: 0, startPoint y: 0, endPoint x: 353, endPoint y: 39, distance: 354.8
click at [336, 25] on div "#11253 - Sheet Metal Helper - Manufacturing Open Created by [PERSON_NAME] Admin…" at bounding box center [266, 91] width 395 height 135
click at [352, 44] on select "******* **** ******" at bounding box center [358, 41] width 44 height 10
select select "******"
click at [381, 36] on select "******* **** ******" at bounding box center [358, 41] width 44 height 10
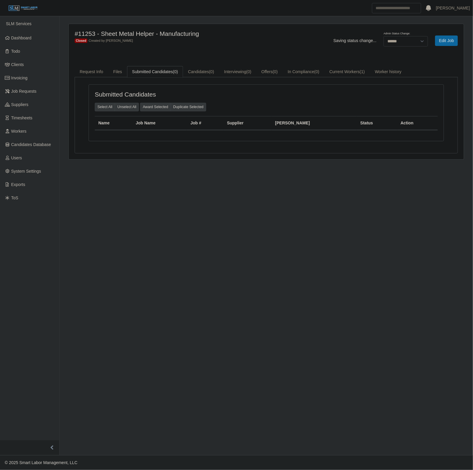
click at [281, 53] on div "#11253 - Sheet Metal Helper - Manufacturing Closed Created by [PERSON_NAME] Sav…" at bounding box center [266, 91] width 395 height 135
click at [24, 36] on span "Dashboard" at bounding box center [21, 38] width 20 height 5
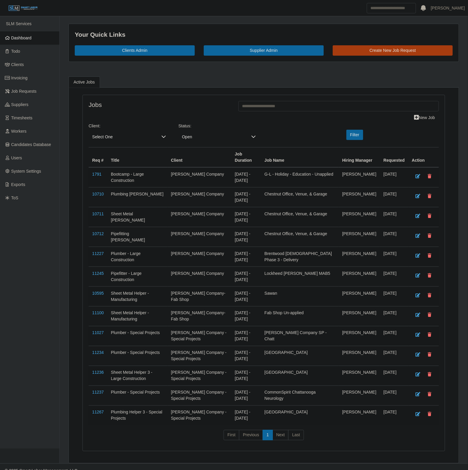
click at [138, 140] on span "Select One" at bounding box center [123, 137] width 69 height 11
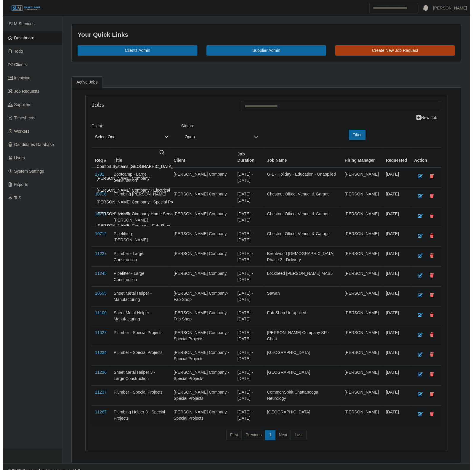
scroll to position [5, 0]
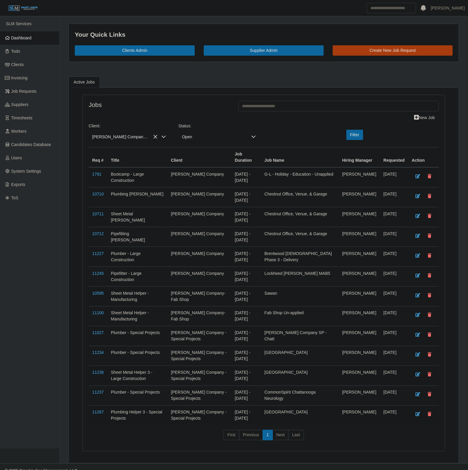
click at [126, 223] on span "Lee Company- Fab Shop" at bounding box center [130, 221] width 73 height 6
click at [358, 140] on button "Filter" at bounding box center [354, 135] width 17 height 10
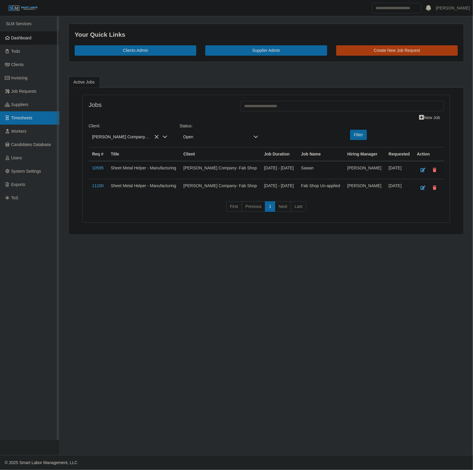
click at [31, 113] on link "Timesheets" at bounding box center [29, 117] width 59 height 13
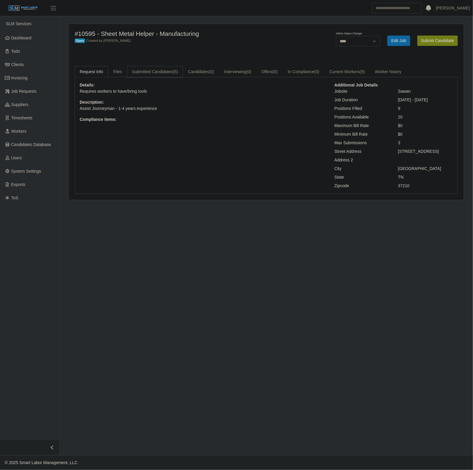
click at [149, 73] on link "Submitted Candidates (5)" at bounding box center [155, 72] width 56 height 12
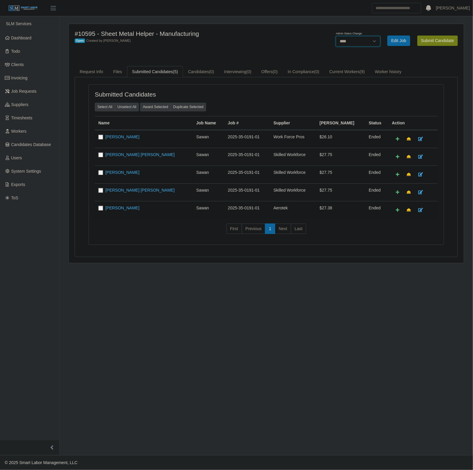
click at [347, 45] on select "******* **** ******" at bounding box center [358, 41] width 44 height 10
select select "******"
click at [381, 36] on select "******* **** ******" at bounding box center [358, 41] width 44 height 10
click at [237, 42] on div "Closed Created by [PERSON_NAME]" at bounding box center [185, 40] width 220 height 6
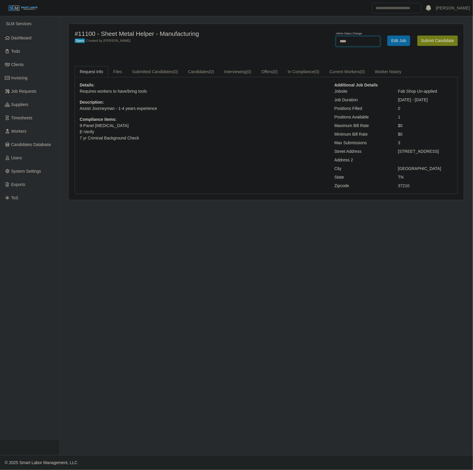
click at [348, 39] on select "******* **** ******" at bounding box center [358, 41] width 44 height 10
select select "******"
click at [381, 36] on select "******* **** ******" at bounding box center [358, 41] width 44 height 10
click at [245, 56] on div "#11100 - Sheet Metal Helper - Manufacturing Closed Created by Nicholas Free Sav…" at bounding box center [266, 112] width 395 height 176
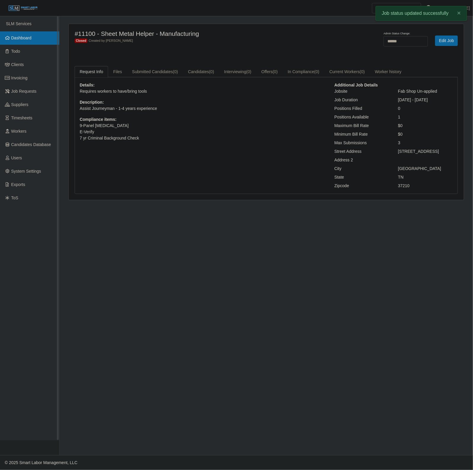
click at [36, 40] on link "Dashboard" at bounding box center [29, 37] width 59 height 13
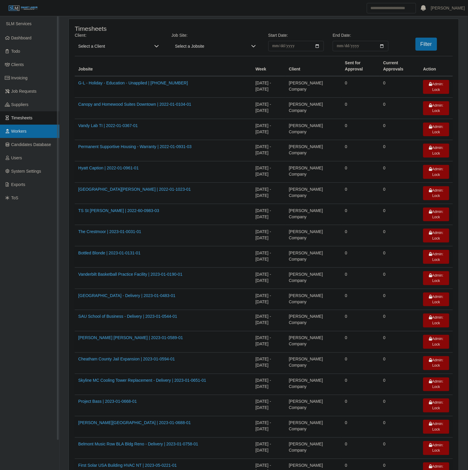
click at [22, 134] on link "Workers" at bounding box center [29, 131] width 59 height 13
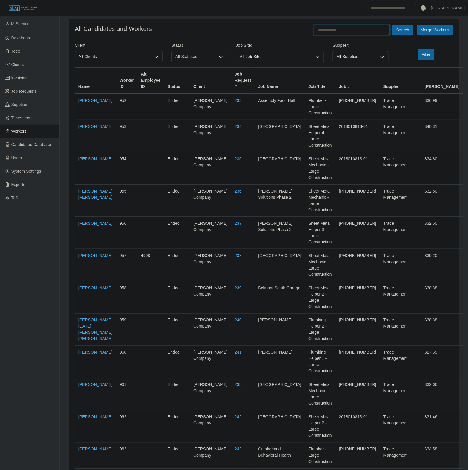
click at [364, 28] on input "text" at bounding box center [352, 30] width 76 height 10
type input "*******"
click at [392, 25] on button "Search" at bounding box center [402, 30] width 21 height 10
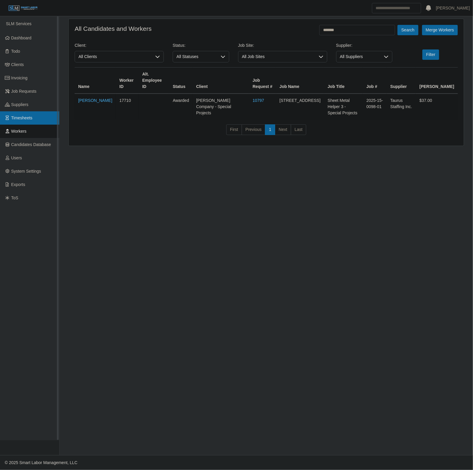
click at [31, 113] on link "Timesheets" at bounding box center [29, 117] width 59 height 13
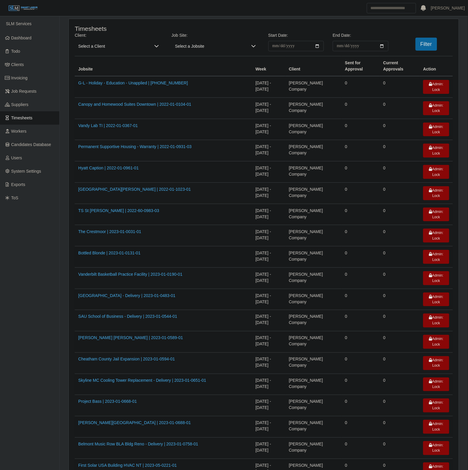
click at [122, 48] on span "Select a Client" at bounding box center [113, 46] width 76 height 10
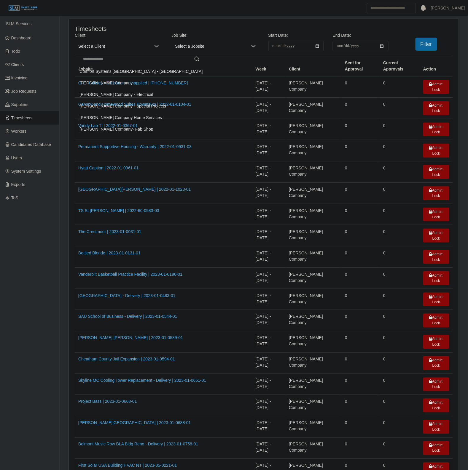
click at [111, 86] on li "[PERSON_NAME] Company" at bounding box center [141, 83] width 130 height 11
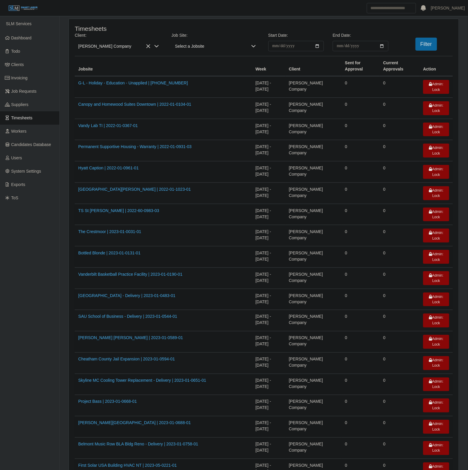
click at [316, 46] on input "**********" at bounding box center [296, 46] width 56 height 10
click at [124, 49] on span "[PERSON_NAME] Company" at bounding box center [113, 46] width 76 height 10
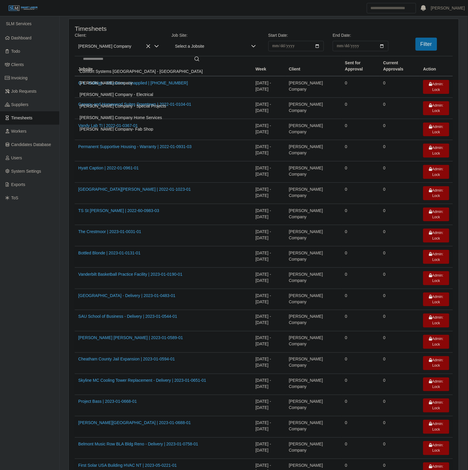
click at [130, 105] on span "[PERSON_NAME] Company - Special Projects" at bounding box center [123, 106] width 87 height 6
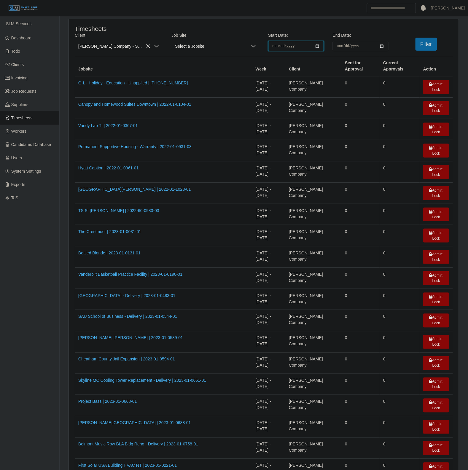
click at [319, 45] on input "**********" at bounding box center [296, 46] width 56 height 10
type input "**********"
click at [380, 47] on input "End Date:" at bounding box center [361, 46] width 56 height 10
type input "**********"
click at [424, 42] on button "Filter" at bounding box center [426, 44] width 22 height 13
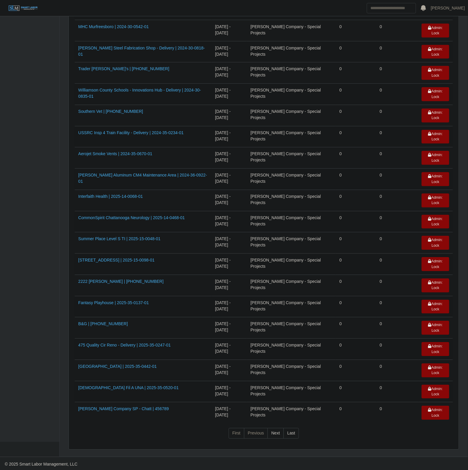
scroll to position [255, 0]
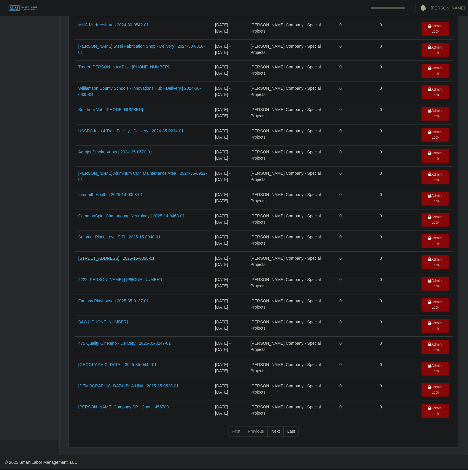
click at [114, 257] on link "625 N Broadway | 2025-15-0098-01" at bounding box center [116, 258] width 76 height 5
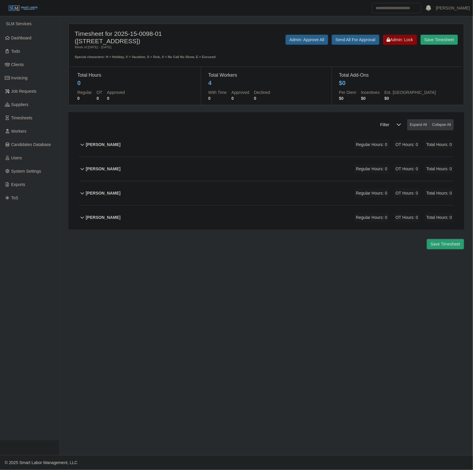
click at [170, 186] on div "[PERSON_NAME] Regular Hours: 0 OT Hours: 0 Total Hours: 0" at bounding box center [270, 193] width 368 height 24
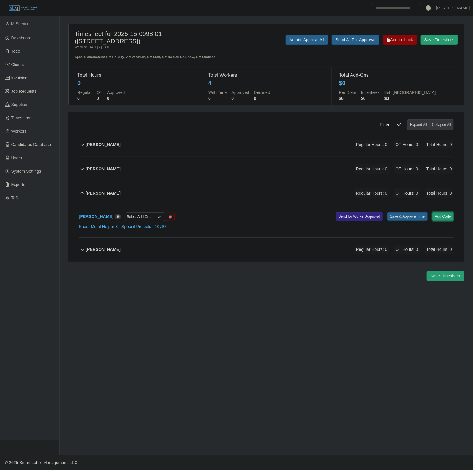
click at [436, 212] on button "Add Code" at bounding box center [444, 216] width 22 height 8
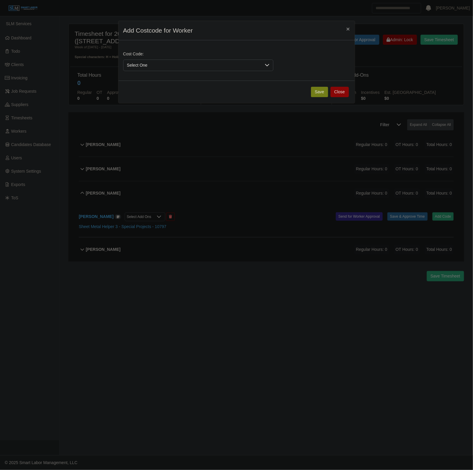
click at [141, 61] on span "Select One" at bounding box center [193, 65] width 138 height 11
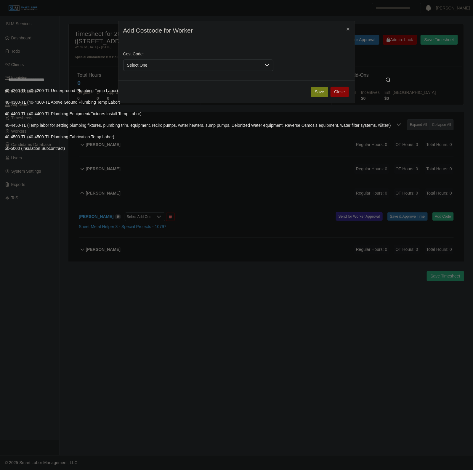
scroll to position [384, 0]
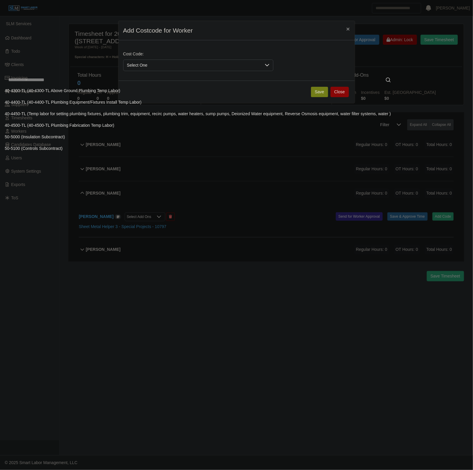
click at [147, 79] on input "text" at bounding box center [200, 80] width 390 height 12
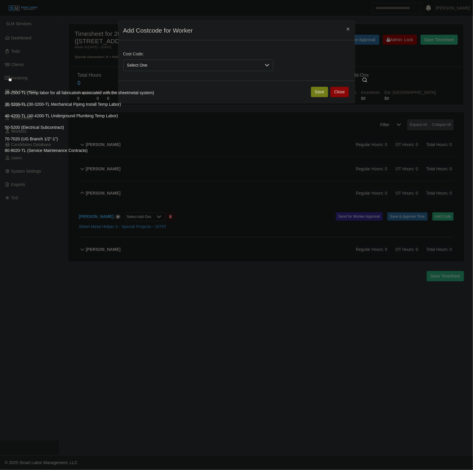
scroll to position [0, 0]
type input "**"
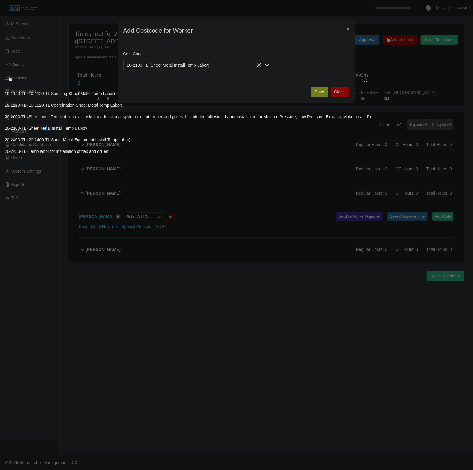
click at [45, 128] on span "20-2100-TL (Sheet Metal Install Temp Labor)" at bounding box center [46, 128] width 82 height 6
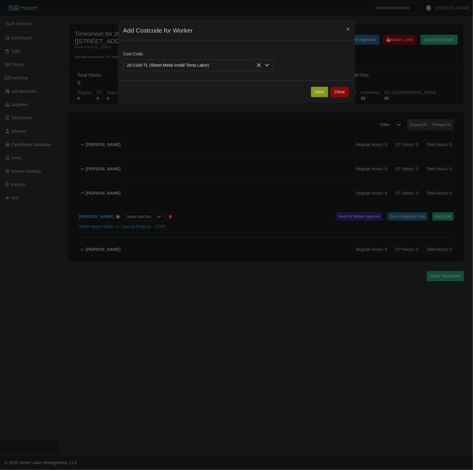
click at [322, 97] on button "Save" at bounding box center [319, 92] width 17 height 10
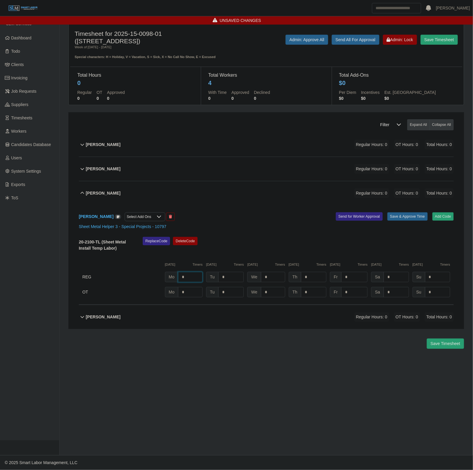
click at [194, 272] on input "*" at bounding box center [190, 277] width 25 height 10
type input "*"
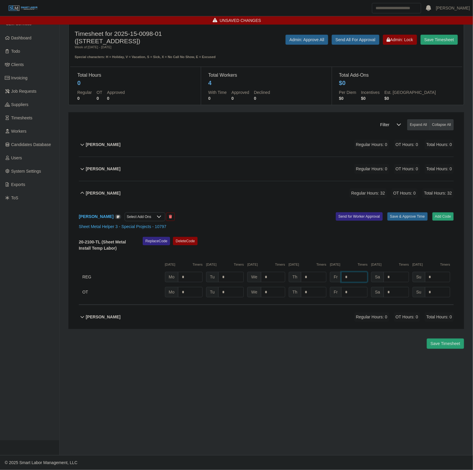
type input "*"
click at [400, 205] on div "Kindaro Kilinton Select Add Ons Add Code Save & Approve Time Send for Worker Ap…" at bounding box center [266, 255] width 375 height 100
drag, startPoint x: 407, startPoint y: 216, endPoint x: 413, endPoint y: 207, distance: 11.0
click at [408, 215] on div "Kindaro Kilinton Select Add Ons Add Code Save & Approve Time Send for Worker Ap…" at bounding box center [266, 255] width 375 height 100
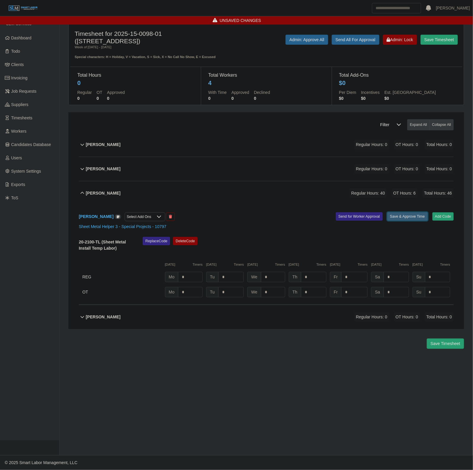
click at [413, 212] on button "Save & Approve Time" at bounding box center [408, 216] width 40 height 8
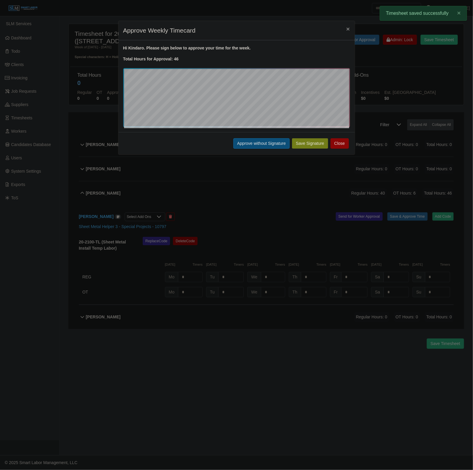
click at [247, 147] on button "Approve without Signature" at bounding box center [262, 143] width 56 height 10
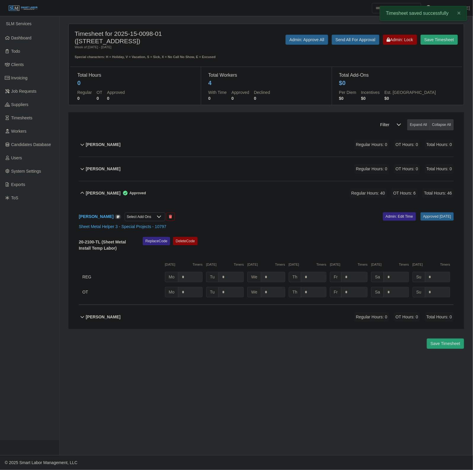
click at [213, 185] on div "Kindaro Kilinton Approved Regular Hours: 40 OT Hours: 6 Total Hours: 46" at bounding box center [270, 193] width 368 height 24
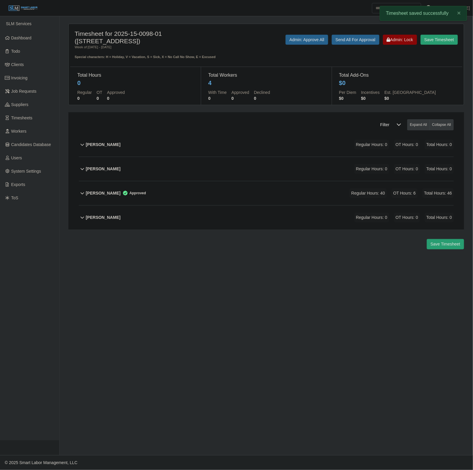
drag, startPoint x: 388, startPoint y: 50, endPoint x: 393, endPoint y: 48, distance: 6.0
click at [388, 50] on div "Save Timesheet Admin: Lock Send All For Approval Admin: Approve All" at bounding box center [348, 47] width 229 height 25
click at [398, 44] on button "Admin: Lock" at bounding box center [400, 40] width 34 height 10
click at [191, 268] on main "Timesheet for 2025-15-0098-01 (625 N Broadway) Week of 09/08/2025 - 09/14/2025 …" at bounding box center [267, 235] width 414 height 439
click at [174, 216] on div "Travis Williams Regular Hours: 0 OT Hours: 0 Total Hours: 0" at bounding box center [270, 218] width 368 height 24
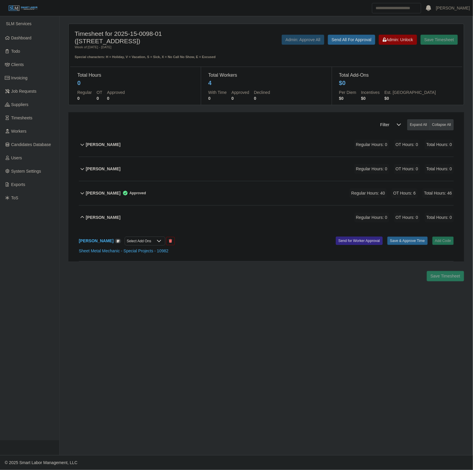
click at [174, 216] on div "Travis Williams Regular Hours: 0 OT Hours: 0 Total Hours: 0" at bounding box center [270, 218] width 368 height 24
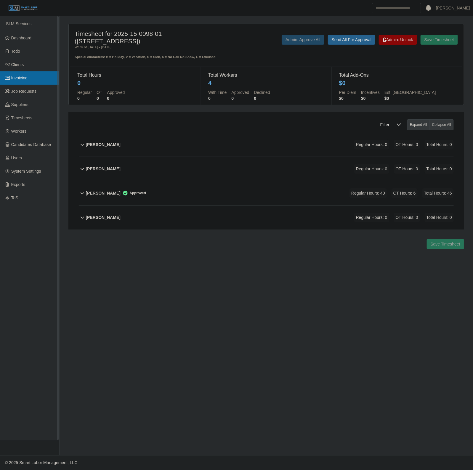
click at [36, 79] on link "Invoicing" at bounding box center [29, 77] width 59 height 13
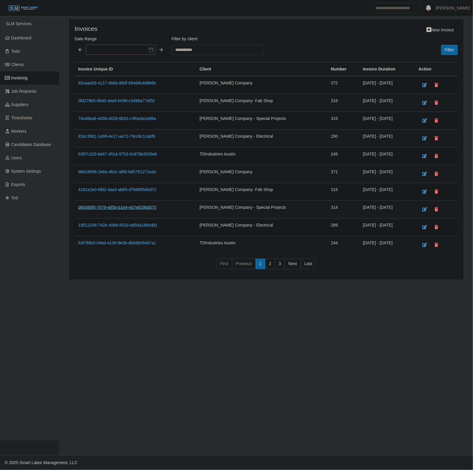
click at [140, 208] on link "d60080f0-7079-485b-b1e9-4d7e829bd675" at bounding box center [117, 207] width 78 height 5
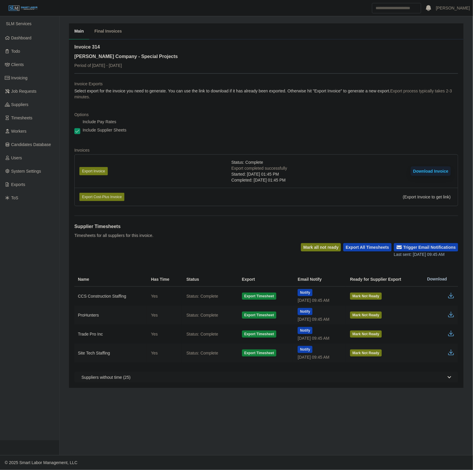
click at [419, 168] on button "Download Invoice" at bounding box center [431, 171] width 40 height 9
click at [31, 117] on span "Timesheets" at bounding box center [21, 118] width 21 height 5
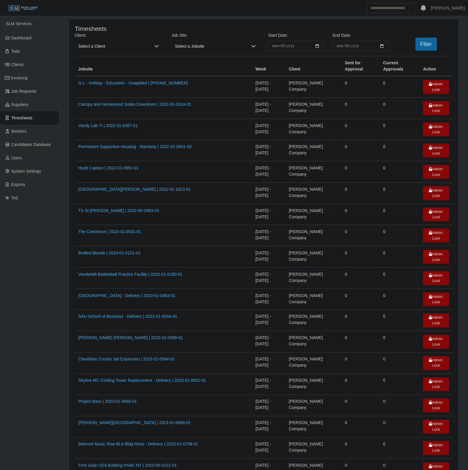
click at [119, 52] on div "**********" at bounding box center [263, 44] width 387 height 24
click at [117, 45] on span "Select a Client" at bounding box center [113, 46] width 76 height 10
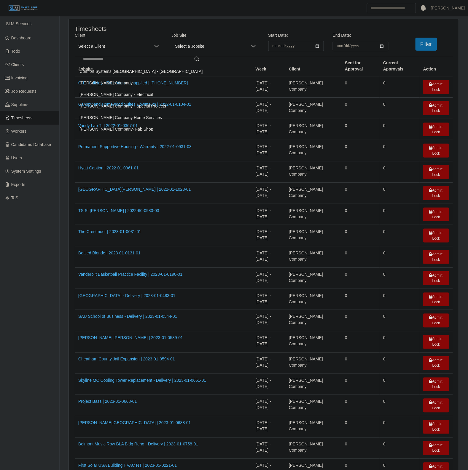
click at [122, 61] on input "text" at bounding box center [141, 58] width 123 height 9
drag, startPoint x: 130, startPoint y: 109, endPoint x: 267, endPoint y: 47, distance: 150.9
click at [130, 111] on li "[PERSON_NAME] Company - Special Projects" at bounding box center [141, 106] width 130 height 11
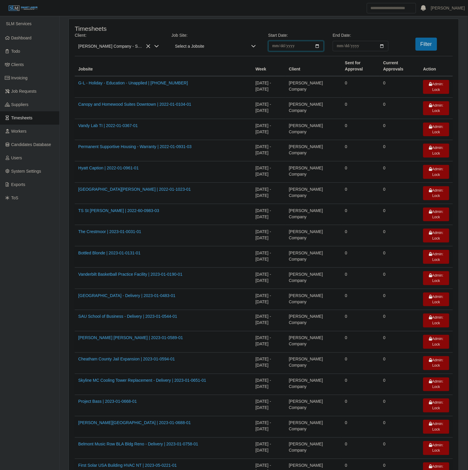
click at [314, 44] on input "**********" at bounding box center [296, 46] width 56 height 10
click at [316, 45] on input "**********" at bounding box center [296, 46] width 56 height 10
type input "**********"
click at [382, 46] on input "End Date:" at bounding box center [361, 46] width 56 height 10
type input "**********"
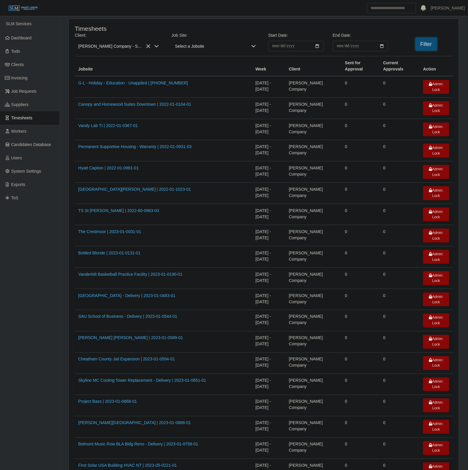
click at [423, 43] on button "Filter" at bounding box center [426, 44] width 22 height 13
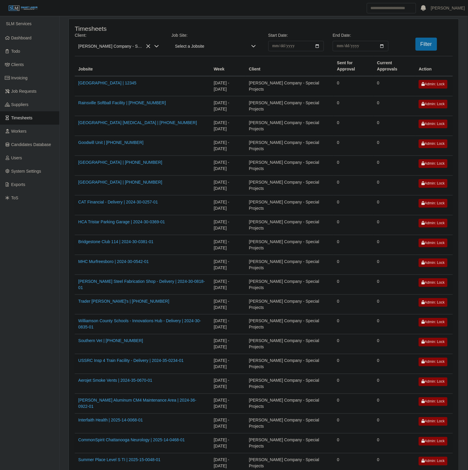
click at [245, 297] on td "09/08/2025 - 09/14/2025" at bounding box center [227, 305] width 35 height 20
click at [317, 47] on input "**********" at bounding box center [296, 46] width 56 height 10
type input "**********"
drag, startPoint x: 382, startPoint y: 45, endPoint x: 378, endPoint y: 51, distance: 6.8
click at [382, 45] on input "**********" at bounding box center [361, 46] width 56 height 10
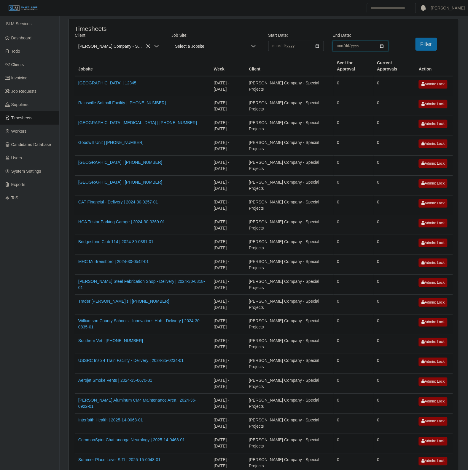
type input "**********"
drag, startPoint x: 414, startPoint y: 47, endPoint x: 421, endPoint y: 45, distance: 7.2
click at [416, 47] on div "Filter" at bounding box center [425, 44] width 65 height 13
click at [421, 45] on button "Filter" at bounding box center [426, 44] width 22 height 13
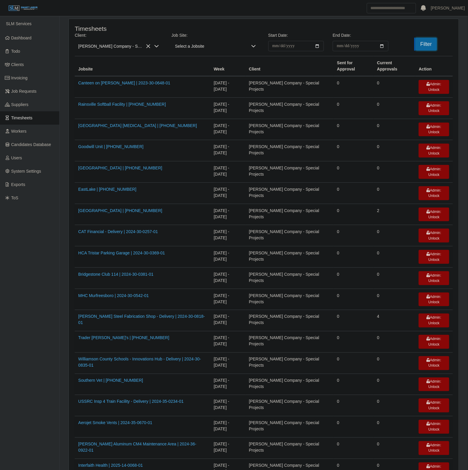
scroll to position [276, 0]
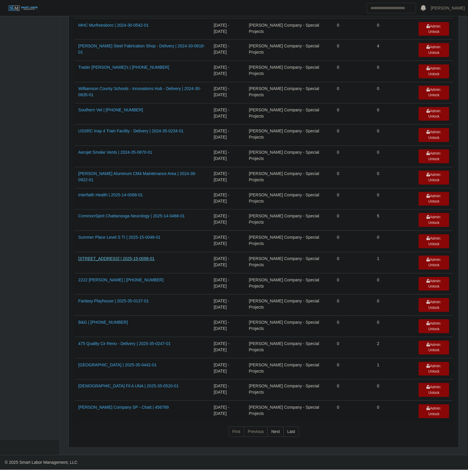
click at [122, 257] on link "625 N Broadway | 2025-15-0098-01" at bounding box center [116, 259] width 76 height 5
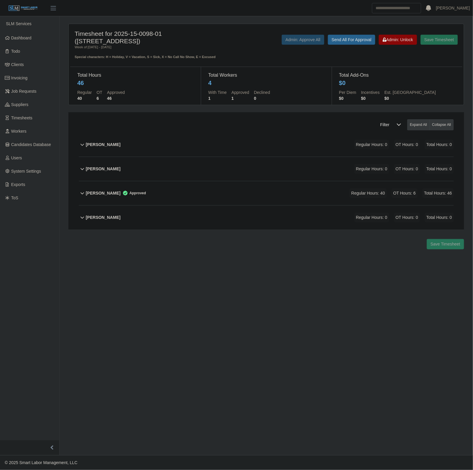
click at [180, 206] on div "[PERSON_NAME] Regular Hours: 0 OT Hours: 0 Total Hours: 0" at bounding box center [270, 218] width 368 height 24
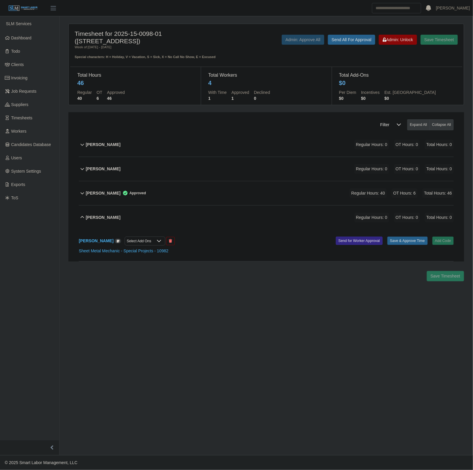
click at [200, 206] on div "[PERSON_NAME] Regular Hours: 0 OT Hours: 0 Total Hours: 0" at bounding box center [270, 218] width 368 height 24
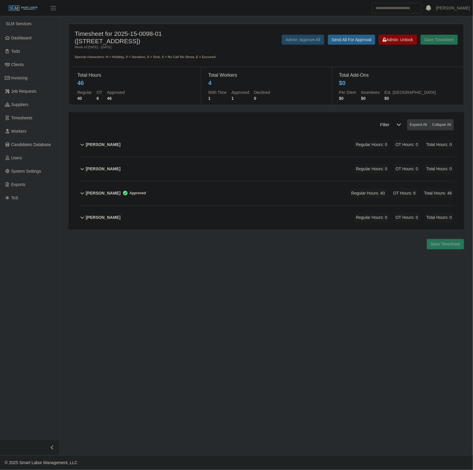
click at [200, 206] on div "[PERSON_NAME] Regular Hours: 0 OT Hours: 0 Total Hours: 0" at bounding box center [270, 218] width 368 height 24
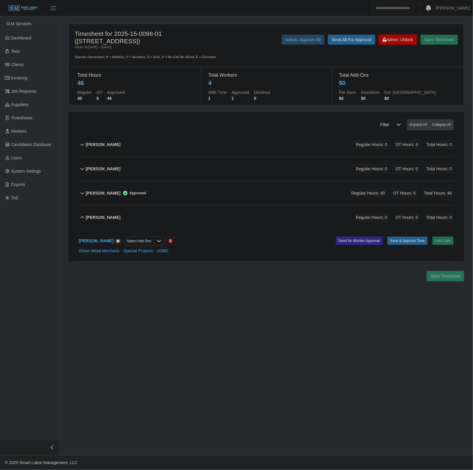
click at [403, 45] on button "Admin: Unlock" at bounding box center [398, 40] width 38 height 10
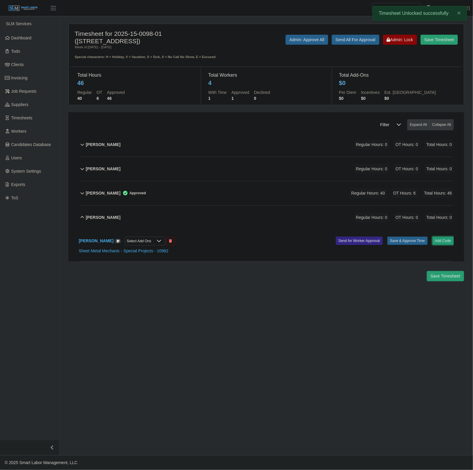
click at [443, 237] on button "Add Code" at bounding box center [444, 241] width 22 height 8
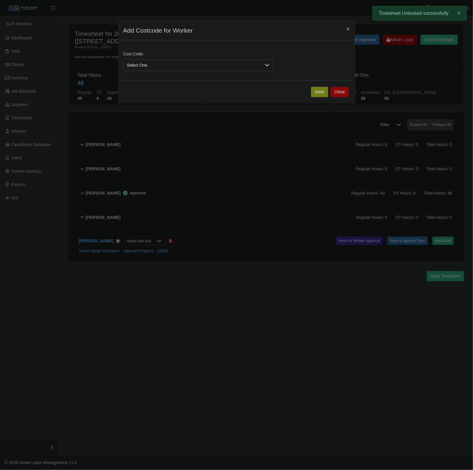
click at [161, 68] on span "Select One" at bounding box center [193, 65] width 138 height 11
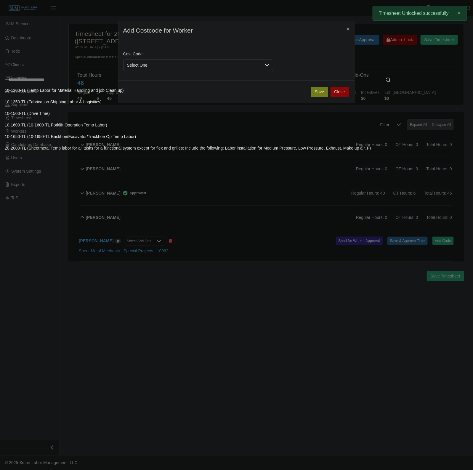
scroll to position [188, 0]
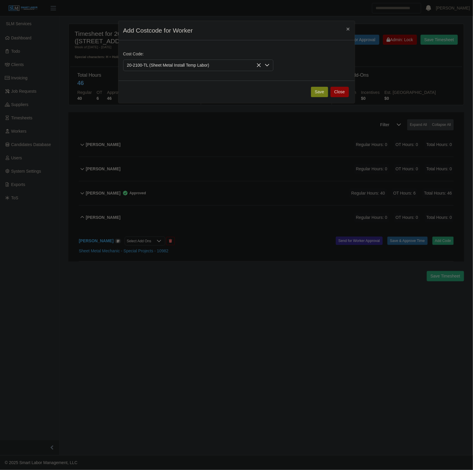
click at [317, 98] on div "Save Close" at bounding box center [237, 92] width 236 height 23
drag, startPoint x: 317, startPoint y: 96, endPoint x: 302, endPoint y: 111, distance: 20.8
click at [316, 96] on button "Save" at bounding box center [319, 92] width 17 height 10
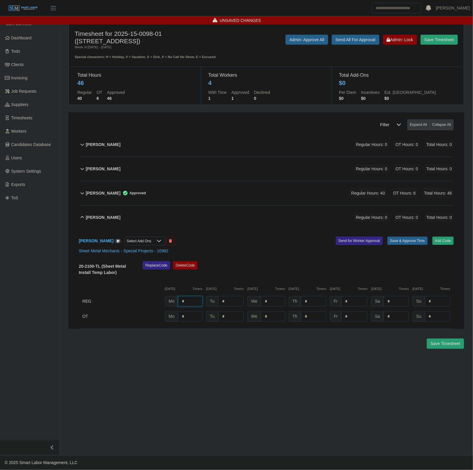
click at [194, 296] on input "*" at bounding box center [190, 301] width 25 height 10
type input "*"
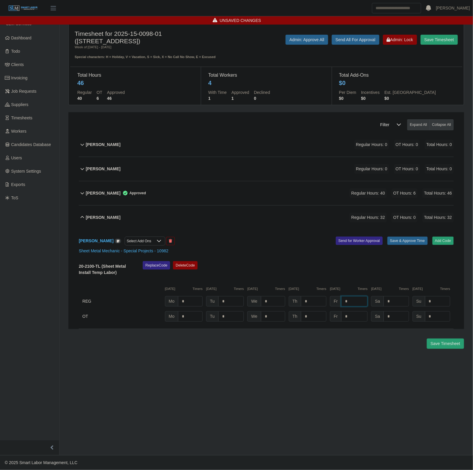
type input "*"
click at [399, 237] on button "Save & Approve Time" at bounding box center [408, 241] width 40 height 8
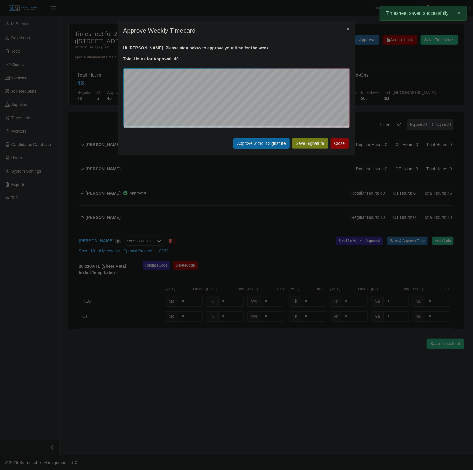
drag, startPoint x: 262, startPoint y: 145, endPoint x: 260, endPoint y: 186, distance: 40.7
click at [262, 145] on button "Approve without Signature" at bounding box center [262, 143] width 56 height 10
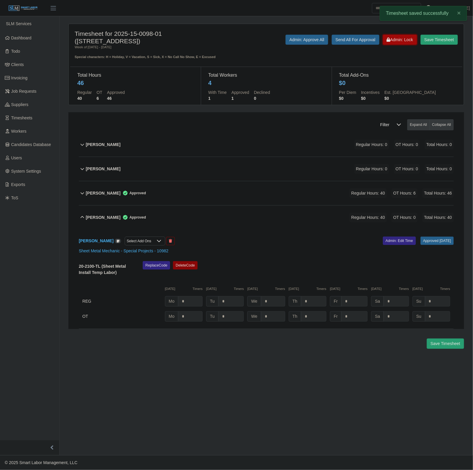
click at [401, 41] on span "Admin: Lock" at bounding box center [400, 39] width 26 height 5
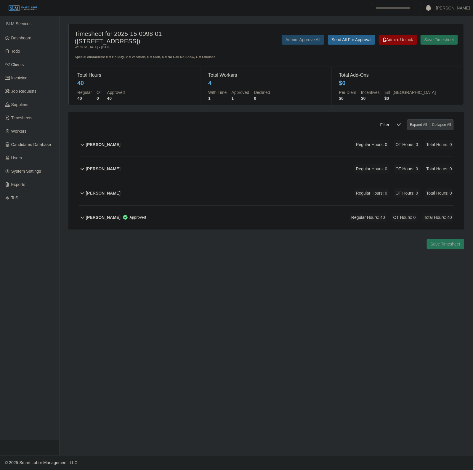
drag, startPoint x: 354, startPoint y: 185, endPoint x: 302, endPoint y: 185, distance: 51.3
click at [314, 188] on div "Kindaro Kilinton Regular Hours: 0 OT Hours: 0 Total Hours: 0" at bounding box center [270, 193] width 368 height 24
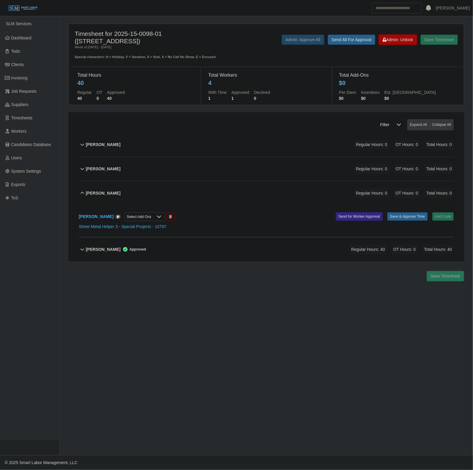
click at [399, 37] on span "Admin: Unlock" at bounding box center [398, 39] width 30 height 5
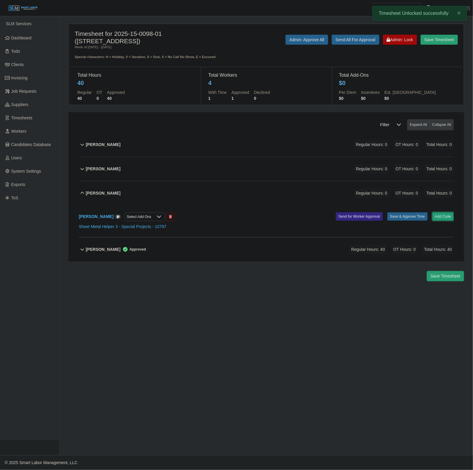
click at [442, 212] on button "Add Code" at bounding box center [444, 216] width 22 height 8
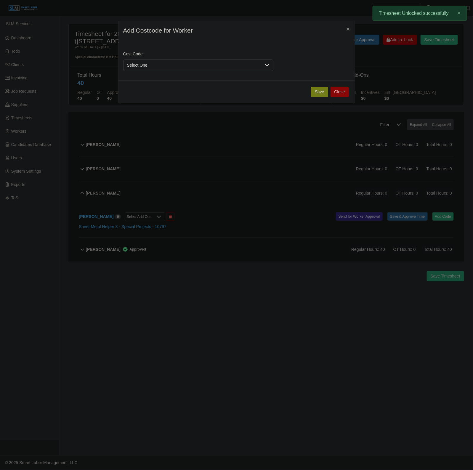
click at [169, 66] on span "Select One" at bounding box center [193, 65] width 138 height 11
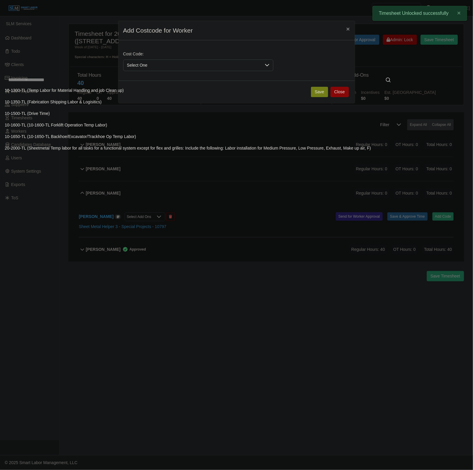
scroll to position [188, 0]
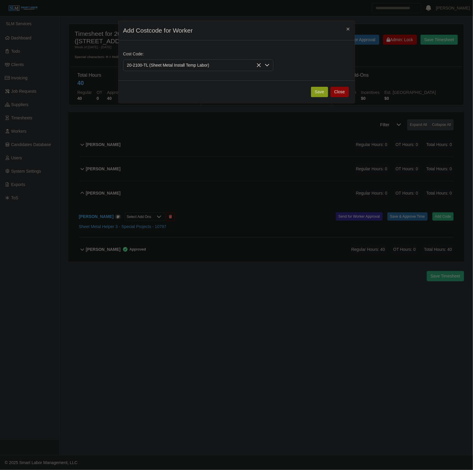
click at [320, 92] on button "Save" at bounding box center [319, 92] width 17 height 10
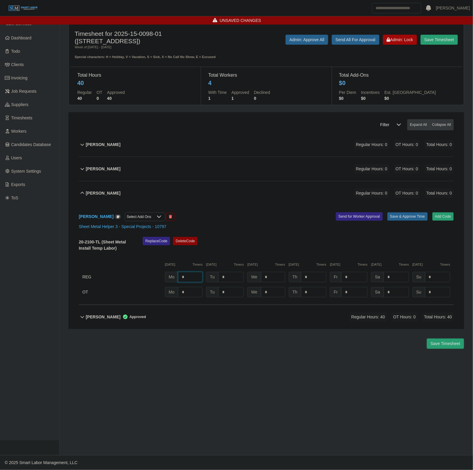
click at [197, 276] on input "*" at bounding box center [190, 277] width 25 height 10
type input "*"
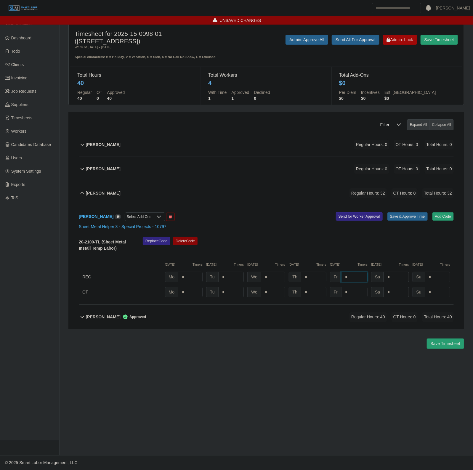
click at [351, 273] on input "*" at bounding box center [354, 277] width 26 height 10
type input "*"
click at [403, 212] on button "Save & Approve Time" at bounding box center [408, 216] width 40 height 8
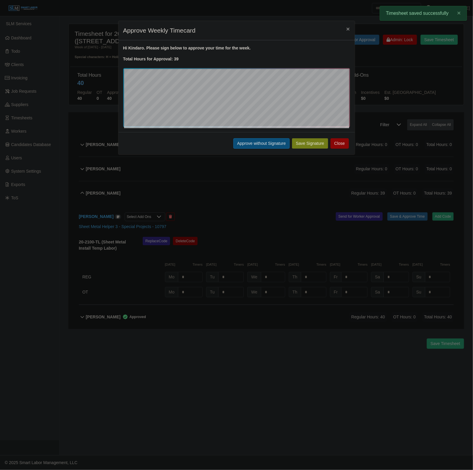
click at [245, 143] on button "Approve without Signature" at bounding box center [262, 143] width 56 height 10
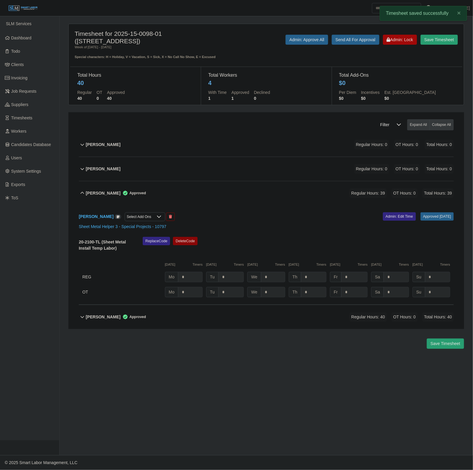
click at [222, 188] on div "Kindaro Kilinton Approved Regular Hours: 39 OT Hours: 0 Total Hours: 39" at bounding box center [270, 193] width 368 height 24
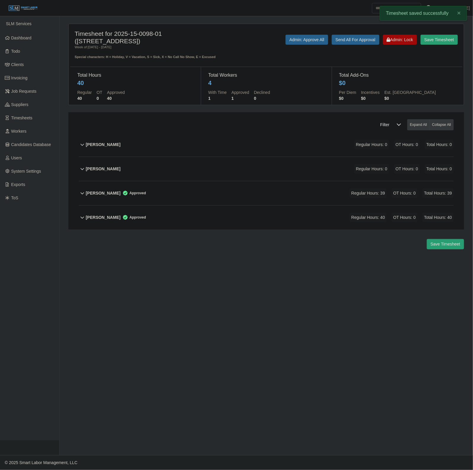
click at [414, 31] on div "Timesheet for 2025-15-0098-01 (625 N Broadway) Week of 09/01/2025 - 09/07/2025 …" at bounding box center [266, 45] width 392 height 30
click at [402, 40] on span "Admin: Lock" at bounding box center [400, 39] width 26 height 5
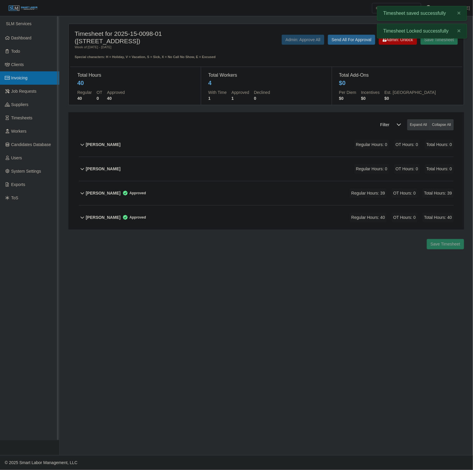
click at [33, 78] on link "Invoicing" at bounding box center [29, 77] width 59 height 13
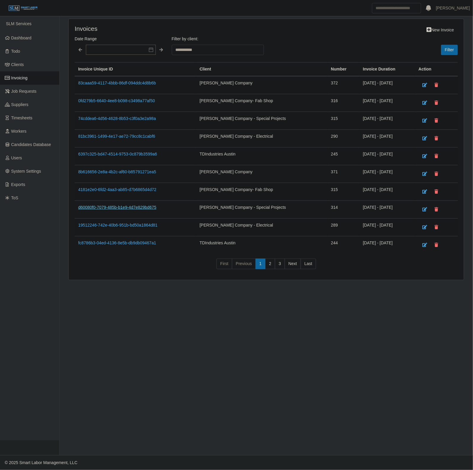
click at [130, 210] on link "d60080f0-7079-485b-b1e9-4d7e829bd675" at bounding box center [117, 207] width 78 height 5
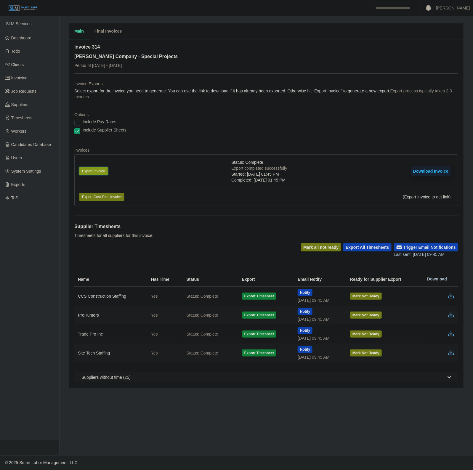
click at [93, 170] on button "Export Invoice" at bounding box center [93, 171] width 28 height 8
click at [226, 61] on div "Invoice 314 [PERSON_NAME] Company - Special Projects Period of [DATE] - [DATE]" at bounding box center [266, 59] width 384 height 30
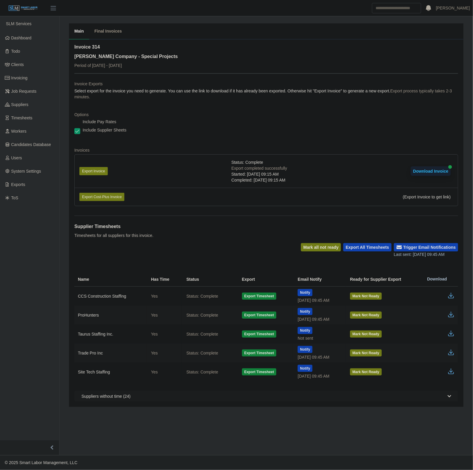
click at [451, 330] on td at bounding box center [441, 334] width 36 height 19
click at [451, 333] on icon "button" at bounding box center [452, 333] width 4 height 4
click at [14, 32] on link "Dashboard" at bounding box center [29, 37] width 59 height 13
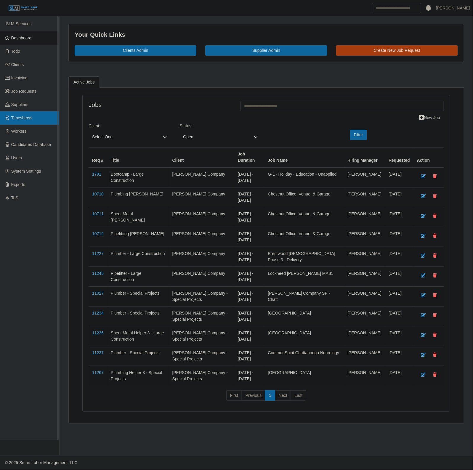
click at [23, 118] on span "Timesheets" at bounding box center [21, 118] width 21 height 5
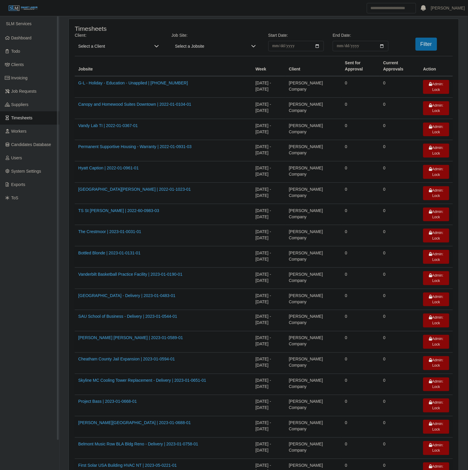
click at [45, 117] on link "Timesheets" at bounding box center [29, 117] width 59 height 13
click at [146, 43] on span "Select a Client" at bounding box center [113, 46] width 76 height 10
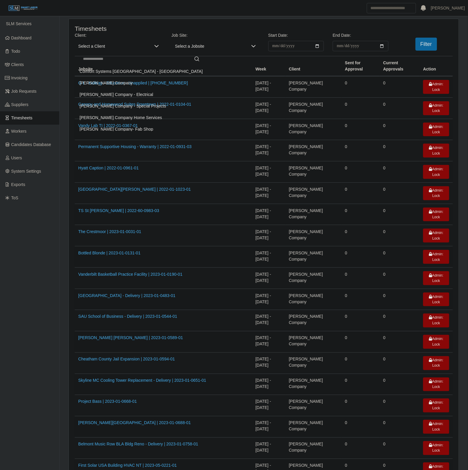
click at [113, 82] on li "[PERSON_NAME] Company" at bounding box center [141, 83] width 130 height 11
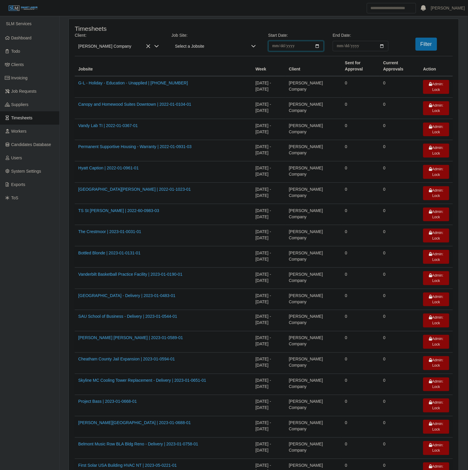
click at [316, 45] on input "**********" at bounding box center [296, 46] width 56 height 10
type input "**********"
click at [384, 46] on input "End Date:" at bounding box center [361, 46] width 56 height 10
click at [383, 45] on input "End Date:" at bounding box center [361, 46] width 56 height 10
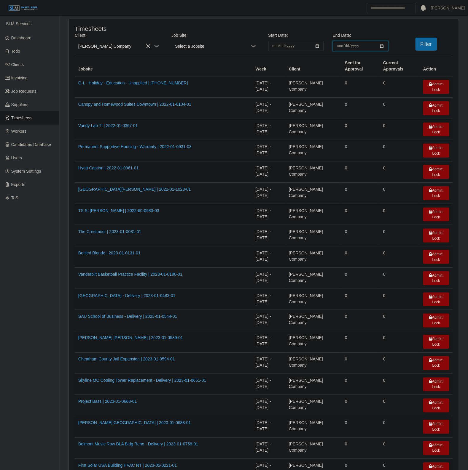
type input "**********"
click at [429, 48] on button "Filter" at bounding box center [426, 44] width 22 height 13
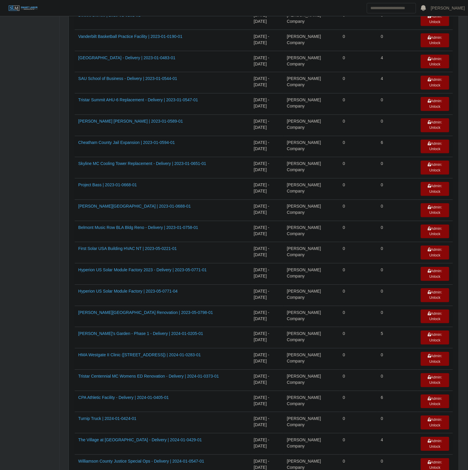
scroll to position [449, 0]
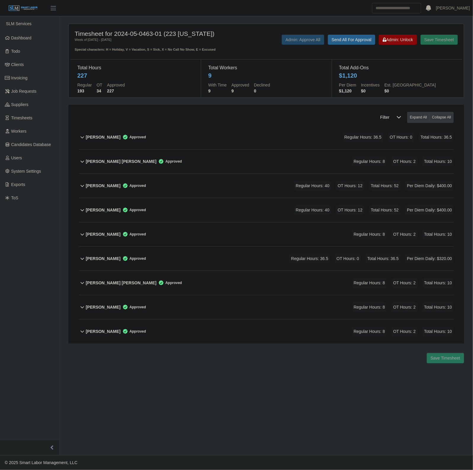
click at [209, 308] on div "[PERSON_NAME] Approved Regular Hours: 8 OT Hours: 2 Total Hours: 10" at bounding box center [270, 307] width 368 height 24
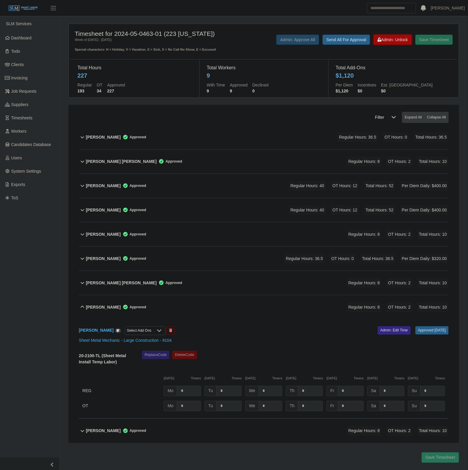
drag, startPoint x: 396, startPoint y: 43, endPoint x: 392, endPoint y: 71, distance: 28.5
click at [396, 48] on div "Save Timesheet Admin: Unlock Send All For Approval Admin: Approve All" at bounding box center [344, 43] width 226 height 17
click at [384, 329] on link "Admin: Edit Time" at bounding box center [394, 331] width 33 height 8
click at [399, 39] on span "Admin: Unlock" at bounding box center [392, 39] width 30 height 5
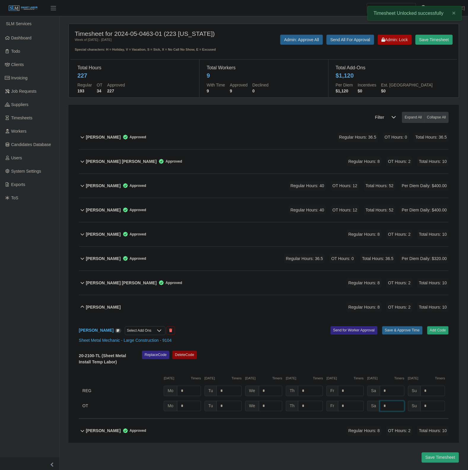
click at [393, 408] on input "*" at bounding box center [392, 406] width 25 height 10
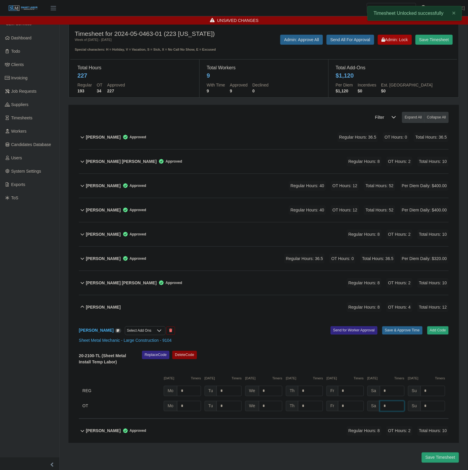
type input "*"
click at [424, 339] on div "Sheet Metal Mechanic - Large Construction - 9104" at bounding box center [263, 341] width 378 height 6
click at [405, 332] on button "Save & Approve Time" at bounding box center [402, 331] width 40 height 8
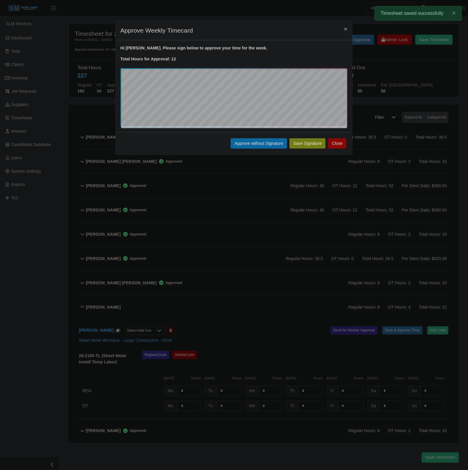
click at [259, 146] on button "Approve without Signature" at bounding box center [259, 143] width 56 height 10
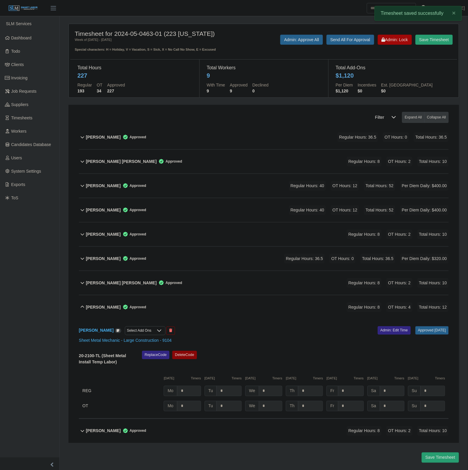
click at [233, 309] on div "Robert Mendoza Approved Regular Hours: 8 OT Hours: 4 Total Hours: 12" at bounding box center [267, 307] width 362 height 24
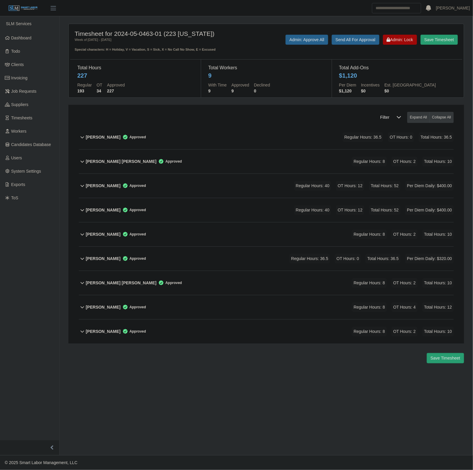
click at [242, 276] on div "Raul Hernandez Perez Approved Regular Hours: 8 OT Hours: 2 Total Hours: 10" at bounding box center [270, 283] width 368 height 24
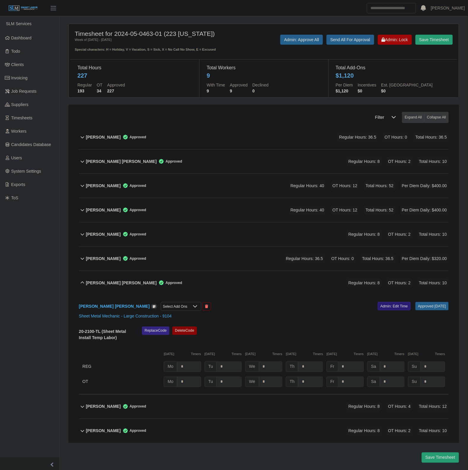
click at [380, 305] on link "Admin: Edit Time" at bounding box center [394, 306] width 33 height 8
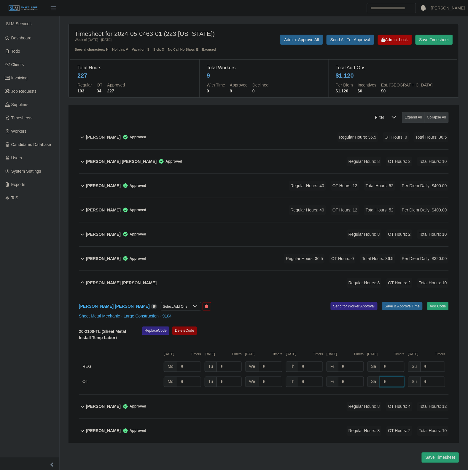
click at [391, 384] on input "*" at bounding box center [392, 382] width 25 height 10
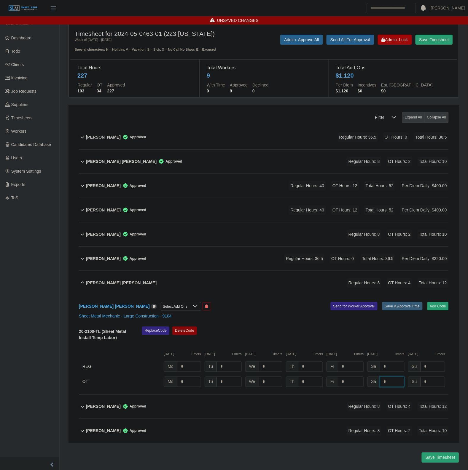
type input "*"
click at [400, 308] on button "Save & Approve Time" at bounding box center [402, 306] width 40 height 8
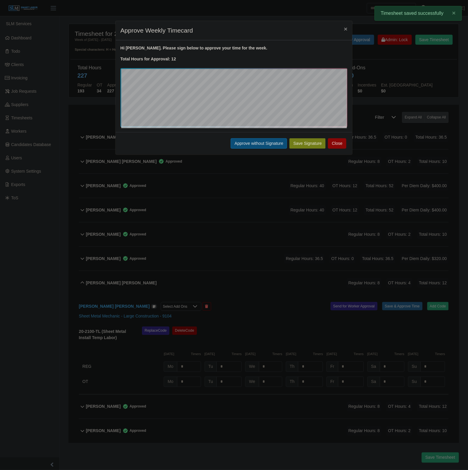
click at [255, 147] on button "Approve without Signature" at bounding box center [259, 143] width 56 height 10
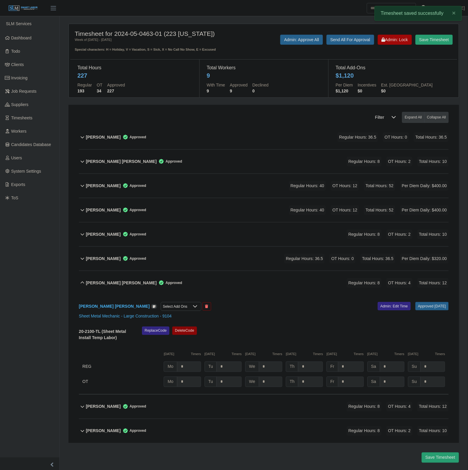
click at [208, 282] on div "Raul Hernandez Perez Approved Regular Hours: 8 OT Hours: 4 Total Hours: 12" at bounding box center [267, 283] width 362 height 24
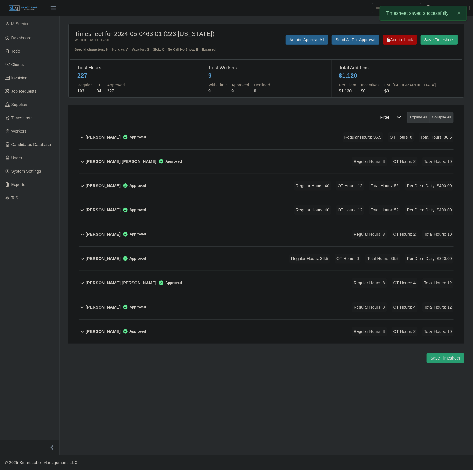
click at [224, 236] on div "Joshua Montemayor Approved Regular Hours: 8 OT Hours: 2 Total Hours: 10" at bounding box center [270, 235] width 368 height 24
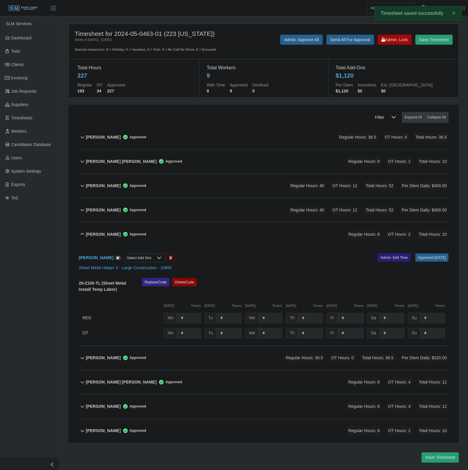
click at [390, 257] on link "Admin: Edit Time" at bounding box center [394, 258] width 33 height 8
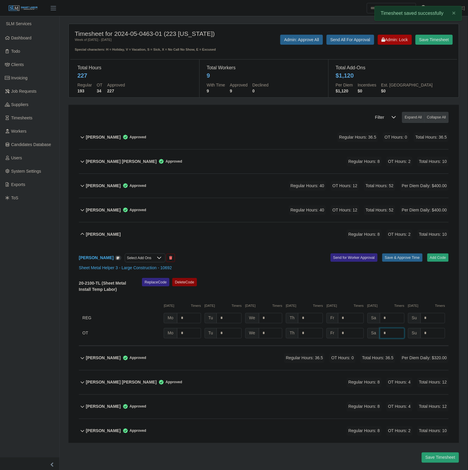
click at [390, 337] on input "*" at bounding box center [392, 333] width 25 height 10
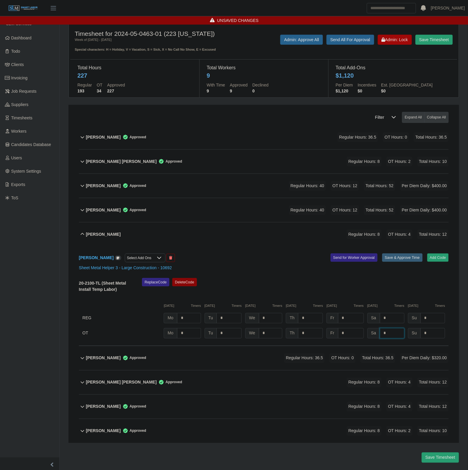
type input "*"
click at [399, 260] on button "Save & Approve Time" at bounding box center [402, 258] width 40 height 8
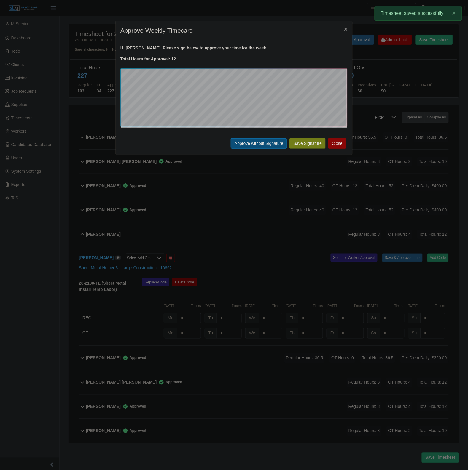
click at [234, 140] on button "Approve without Signature" at bounding box center [259, 143] width 56 height 10
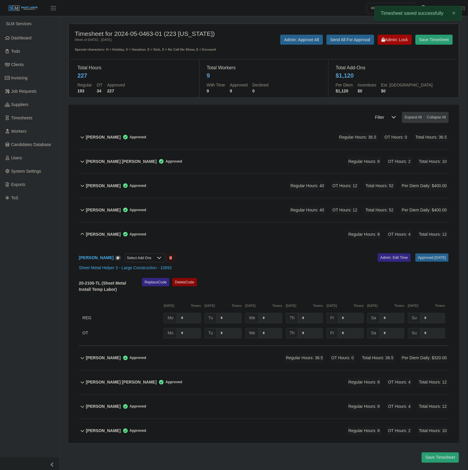
click at [212, 232] on div "Joshua Montemayor Approved Regular Hours: 8 OT Hours: 4 Total Hours: 12" at bounding box center [267, 235] width 362 height 24
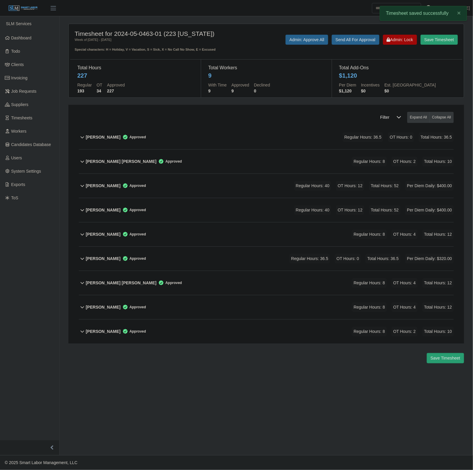
click at [218, 170] on div "David Lopez Lisojo Approved Regular Hours: 8 OT Hours: 2 Total Hours: 10" at bounding box center [270, 162] width 368 height 24
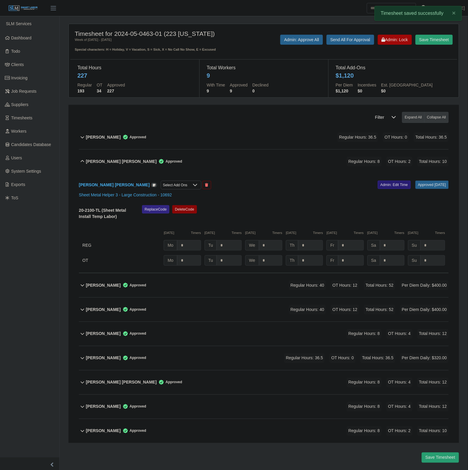
click at [382, 183] on link "Admin: Edit Time" at bounding box center [394, 185] width 33 height 8
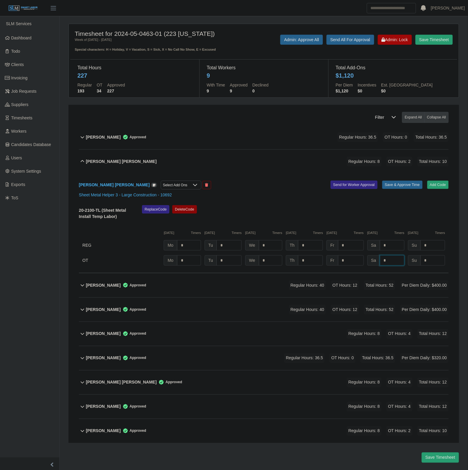
click at [393, 261] on input "*" at bounding box center [392, 260] width 25 height 10
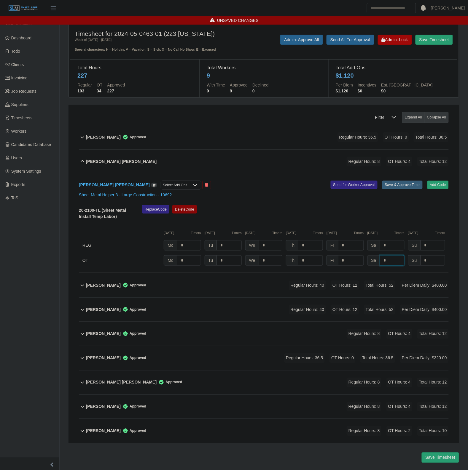
type input "*"
click at [408, 185] on button "Save & Approve Time" at bounding box center [402, 185] width 40 height 8
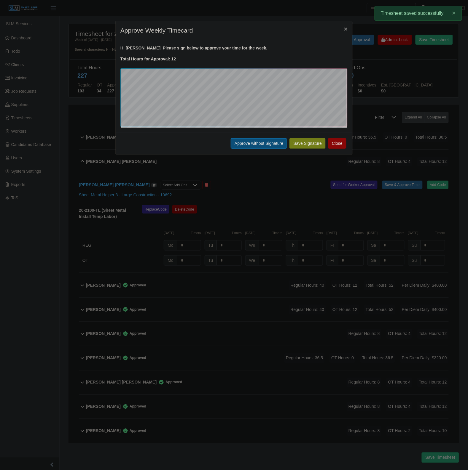
click at [283, 140] on button "Approve without Signature" at bounding box center [259, 143] width 56 height 10
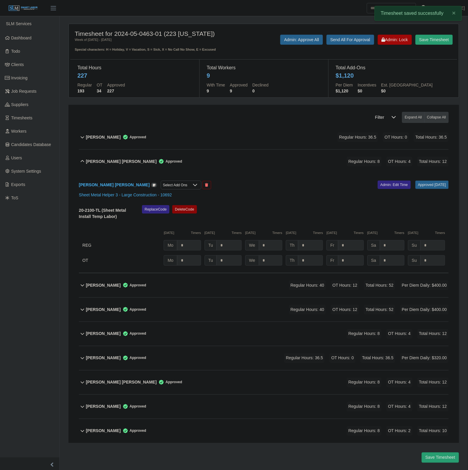
click at [200, 166] on div "David Lopez Lisojo Approved Regular Hours: 8 OT Hours: 4 Total Hours: 12" at bounding box center [267, 162] width 362 height 24
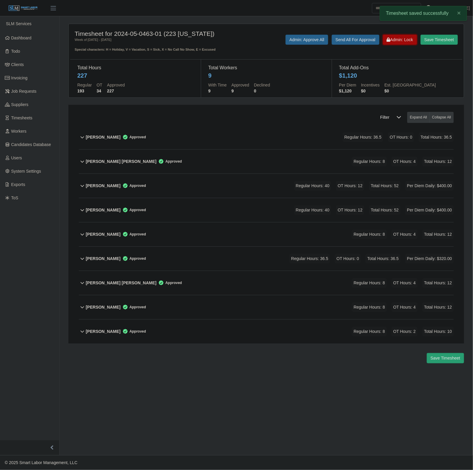
click at [397, 36] on button "Admin: Lock" at bounding box center [400, 40] width 34 height 10
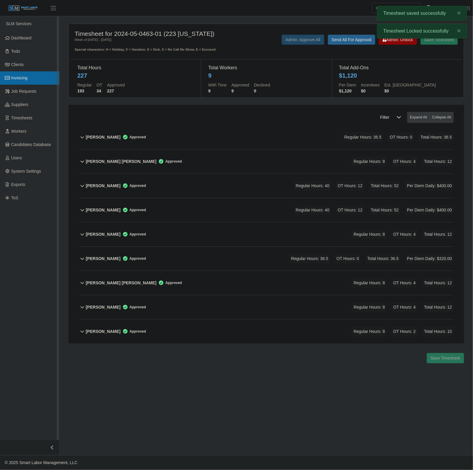
click at [15, 79] on span "Invoicing" at bounding box center [19, 78] width 16 height 5
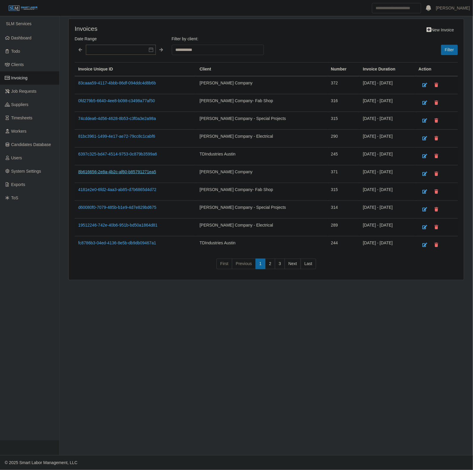
click at [110, 170] on link "8b616656-2e8a-4b2c-af60-b85791271ea5" at bounding box center [117, 172] width 78 height 5
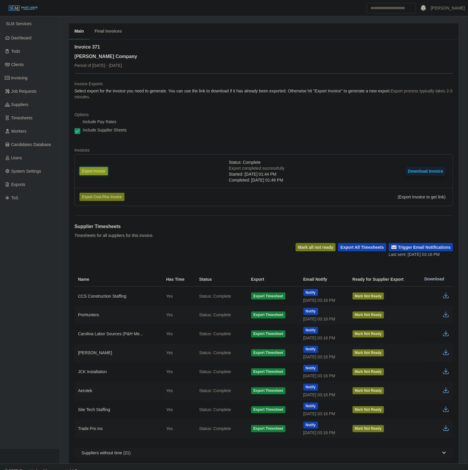
click at [84, 174] on button "Export Invoice" at bounding box center [93, 171] width 28 height 8
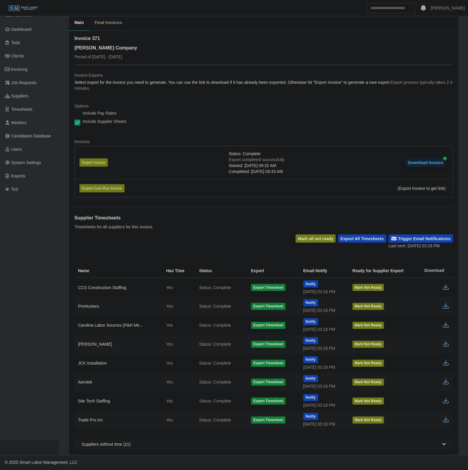
click at [448, 305] on icon "button" at bounding box center [445, 306] width 7 height 7
